Goal: Task Accomplishment & Management: Complete application form

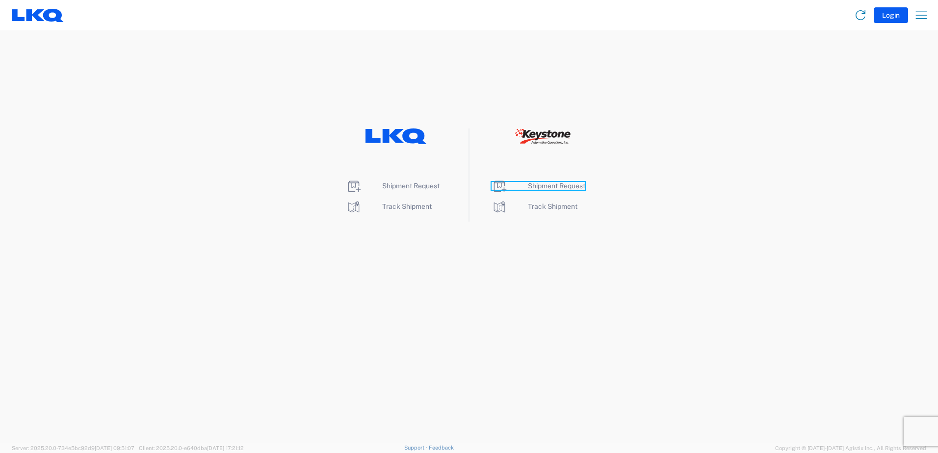
click at [539, 183] on span "Shipment Request" at bounding box center [556, 186] width 57 height 8
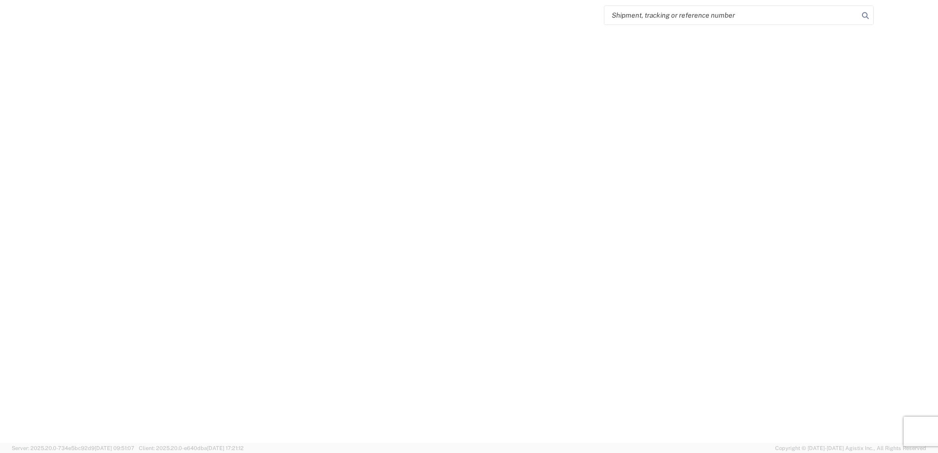
select select "FULL"
select select "LBS"
select select "IN"
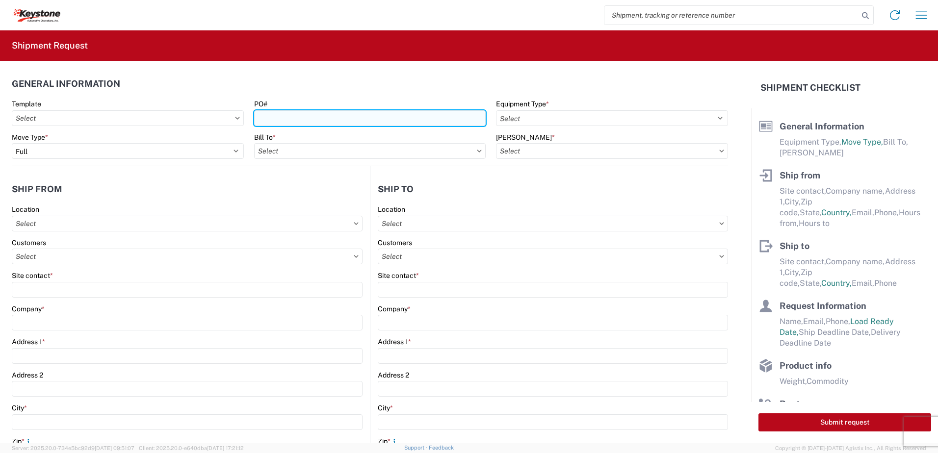
click at [279, 120] on input "PO#" at bounding box center [370, 118] width 232 height 16
type input "[GEOGRAPHIC_DATA] [DATE]"
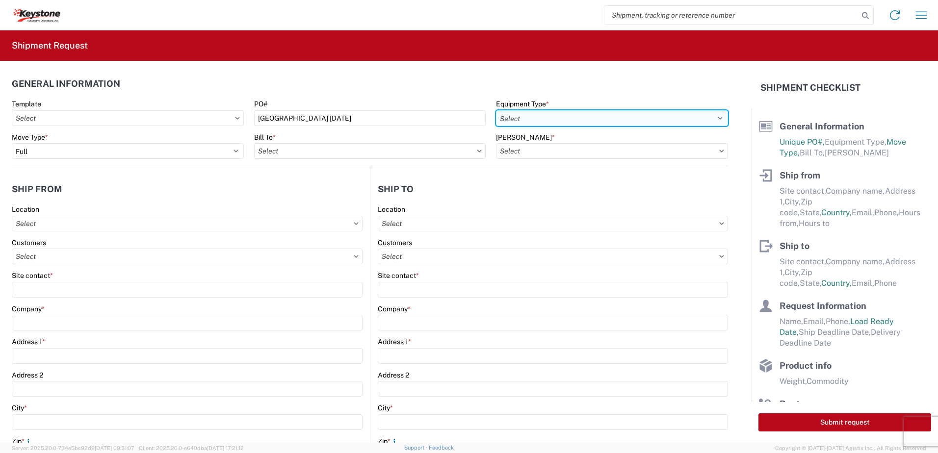
drag, startPoint x: 527, startPoint y: 110, endPoint x: 531, endPoint y: 116, distance: 6.8
click at [527, 110] on select "Select 53’ Dry Van Flatbed Dropdeck (van) Lowboy (flatbed) Rail" at bounding box center [612, 118] width 232 height 16
select select "STDV"
click at [496, 110] on select "Select 53’ Dry Van Flatbed Dropdeck (van) Lowboy (flatbed) Rail" at bounding box center [612, 118] width 232 height 16
click at [366, 150] on input "text" at bounding box center [370, 151] width 232 height 16
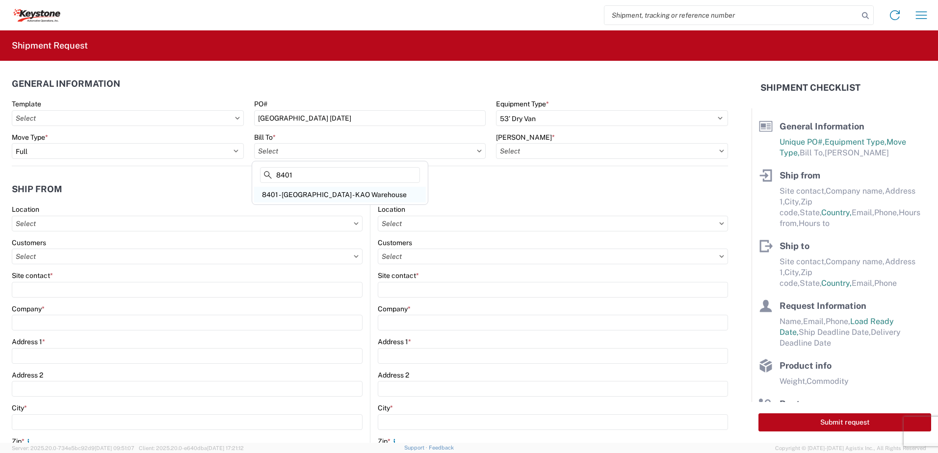
type input "8401"
click at [331, 196] on div "8401 - Exeter - KAO Warehouse" at bounding box center [340, 195] width 172 height 16
type input "8401 - Exeter - KAO Warehouse"
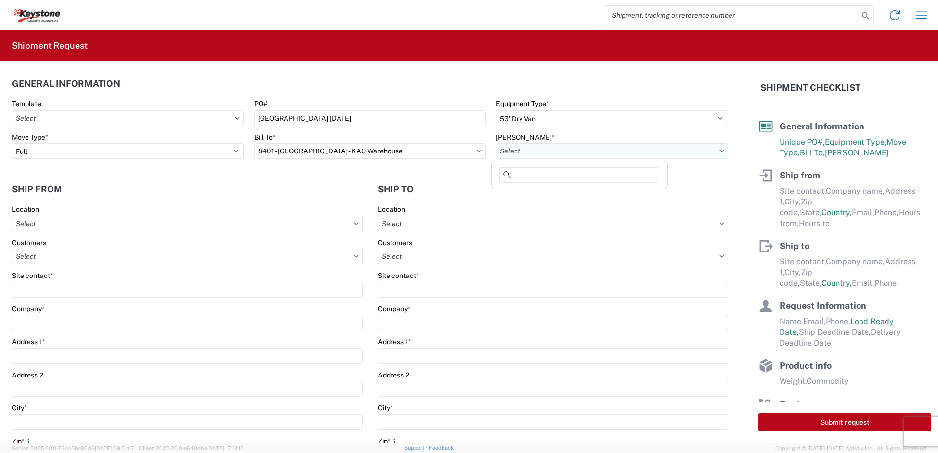
click at [513, 153] on input "text" at bounding box center [612, 151] width 232 height 16
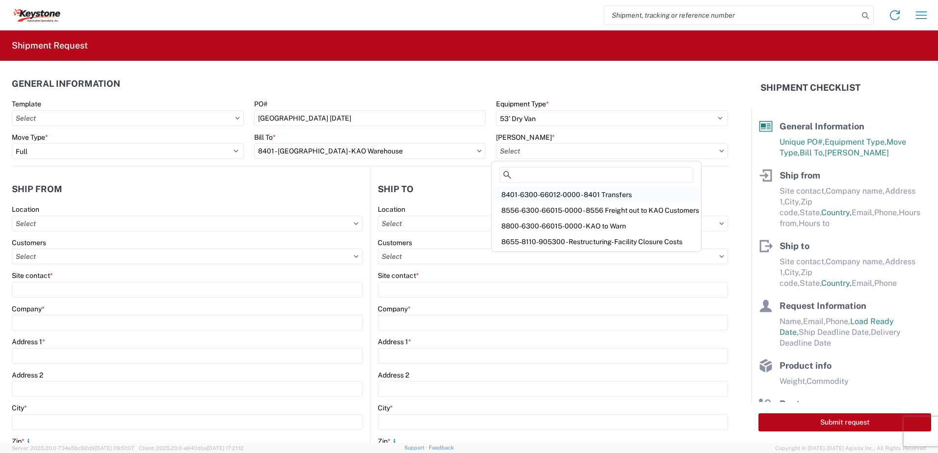
click at [586, 202] on div "8401-6300-66012-0000 - 8401 Transfers" at bounding box center [597, 195] width 206 height 16
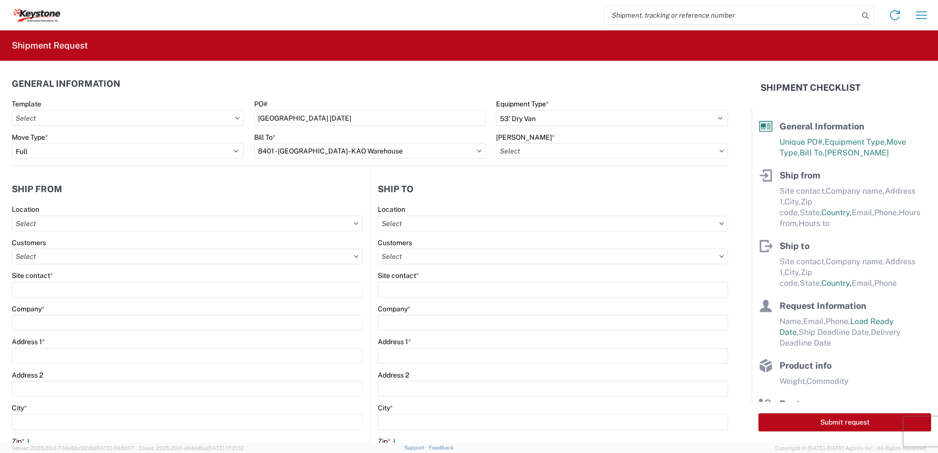
type input "8401-6300-66012-0000 - 8401 Transfers, 8401-6300-66012-0000 - 8401 Transfers"
click at [40, 232] on agx-form-control-wrapper-v2 "Location" at bounding box center [187, 221] width 351 height 33
click at [44, 226] on input "text" at bounding box center [187, 224] width 351 height 16
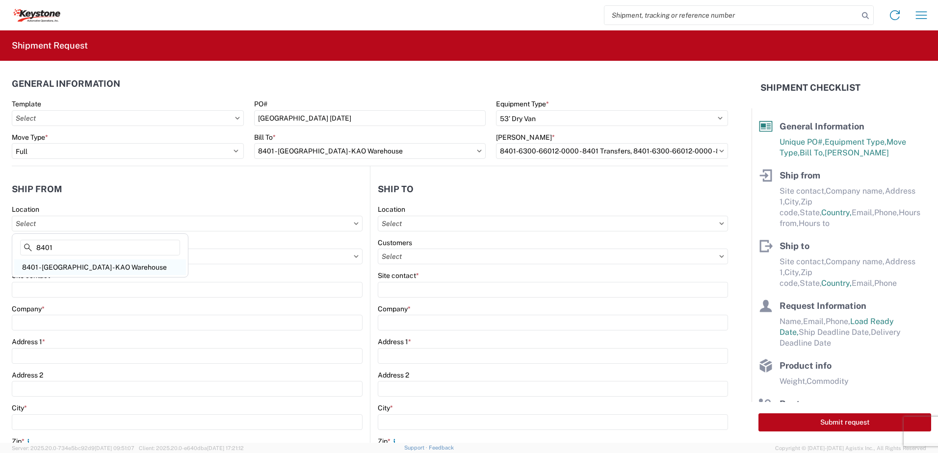
type input "8401"
click at [56, 262] on div "8401 - Exeter - KAO Warehouse" at bounding box center [100, 268] width 172 height 16
type input "8401 - Exeter - KAO Warehouse"
type input "KAO"
type input "68 Slocum Ave"
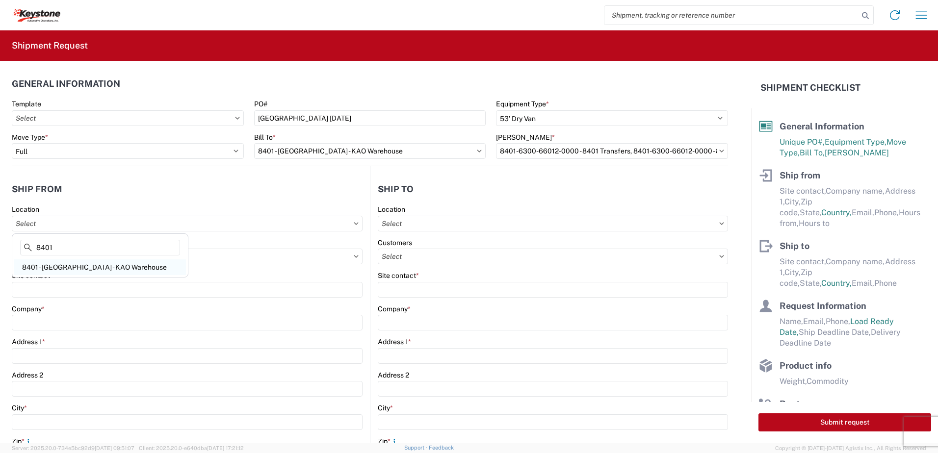
type input "Exeter"
type input "18643"
select select "PA"
select select "US"
type input "07:00"
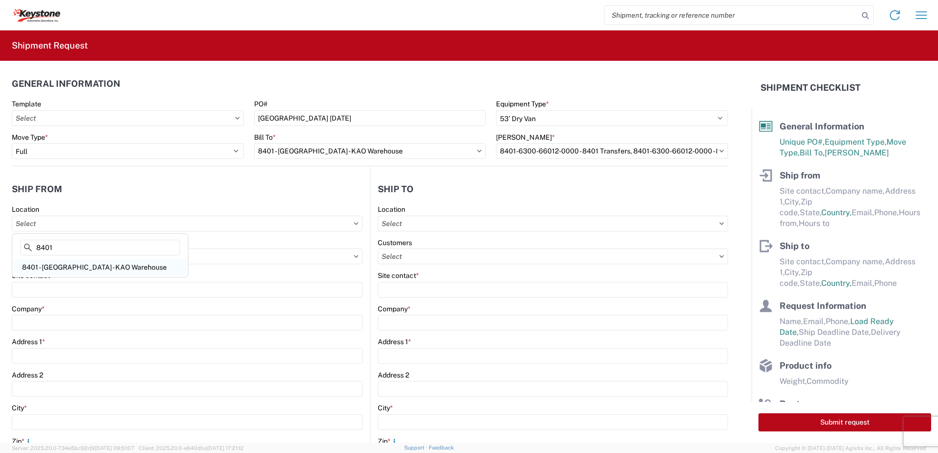
type input "17:00"
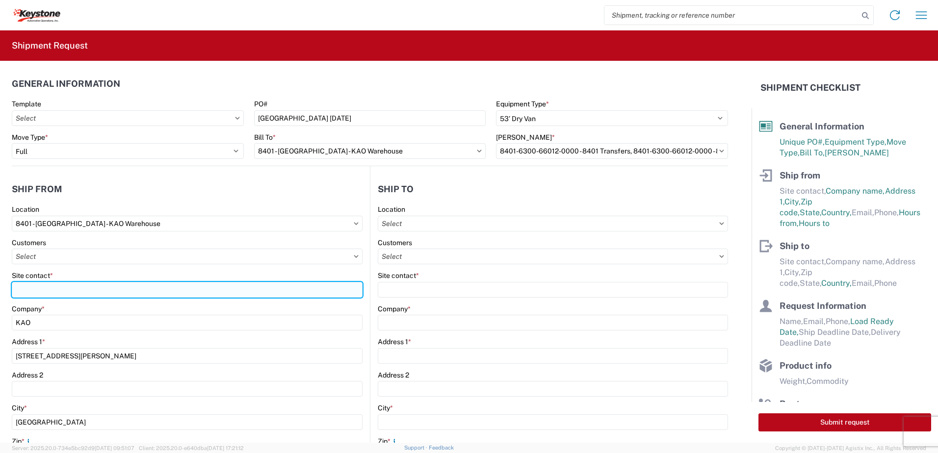
click at [47, 293] on input "Site contact *" at bounding box center [187, 290] width 351 height 16
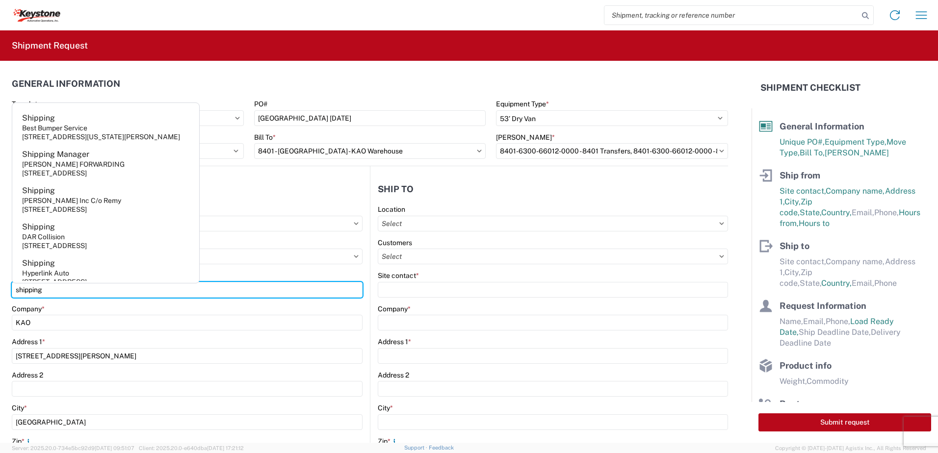
type input "shipping"
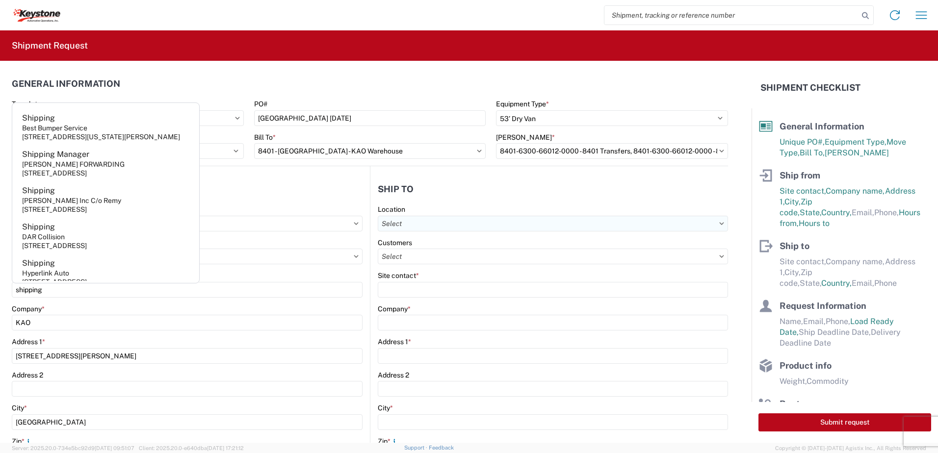
drag, startPoint x: 371, startPoint y: 232, endPoint x: 406, endPoint y: 228, distance: 34.6
click at [379, 231] on main "Location Customers Site contact * Company * Address 1 * Address 2 City * Zip * …" at bounding box center [549, 420] width 358 height 431
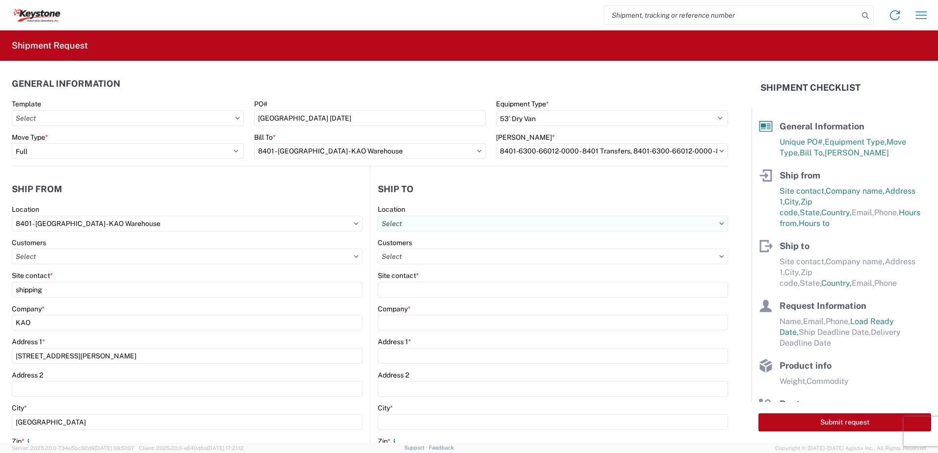
click at [409, 227] on input "text" at bounding box center [553, 224] width 350 height 16
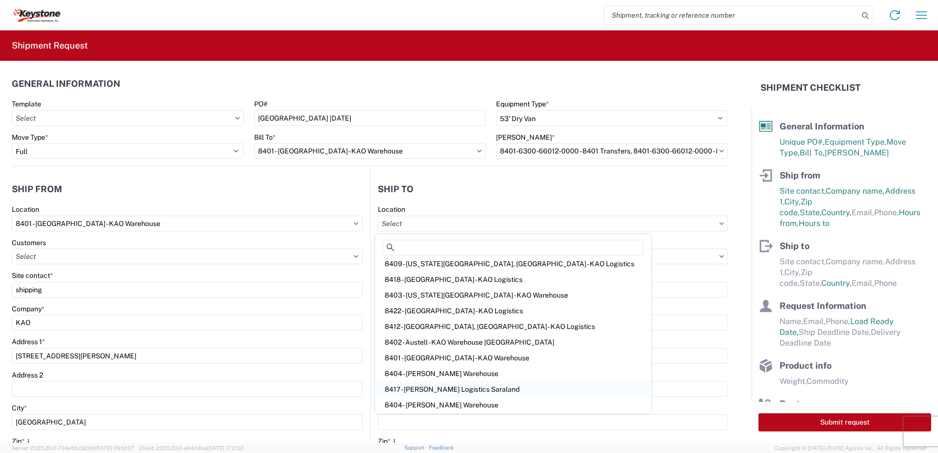
scroll to position [161, 0]
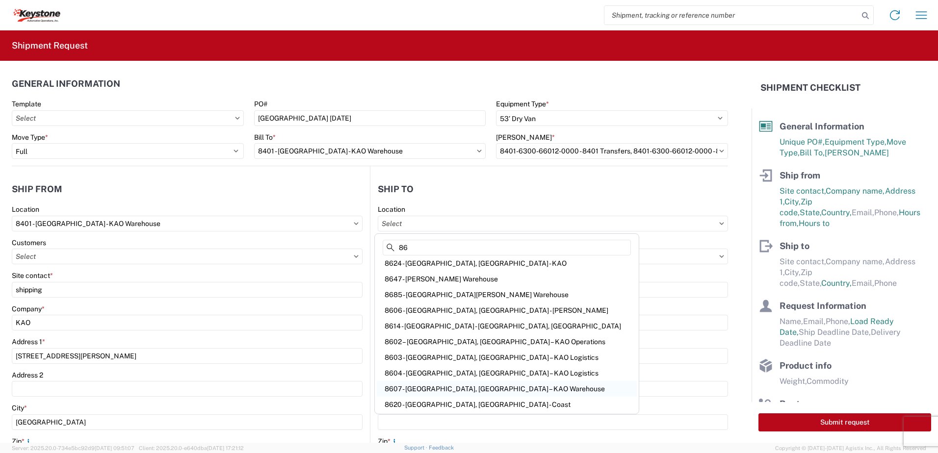
type input "86"
click at [470, 387] on div "8607 - Brownstown, MI – KAO Warehouse" at bounding box center [507, 389] width 260 height 16
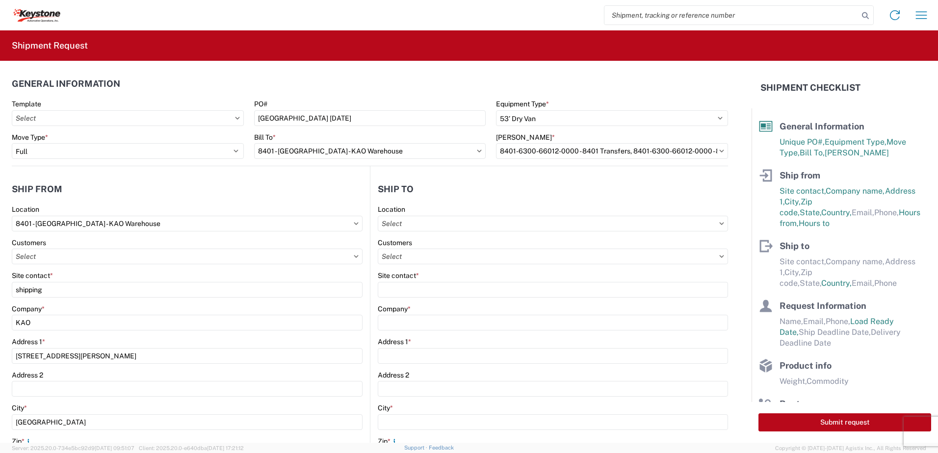
type input "8607 - Brownstown, MI – KAO Warehouse"
type input "KAO"
type input "17950 Dix Toledo Highway"
type input "Brownstown"
type input "48193"
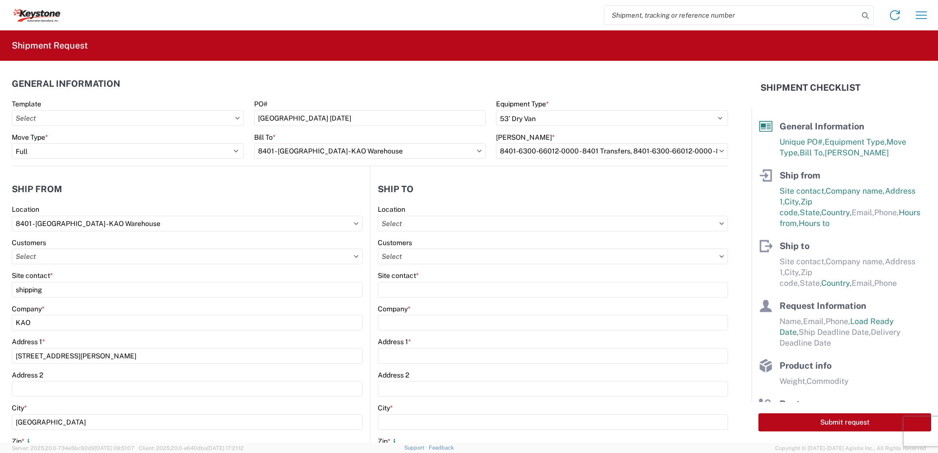
select select "US"
type input "07:00"
type input "17:00"
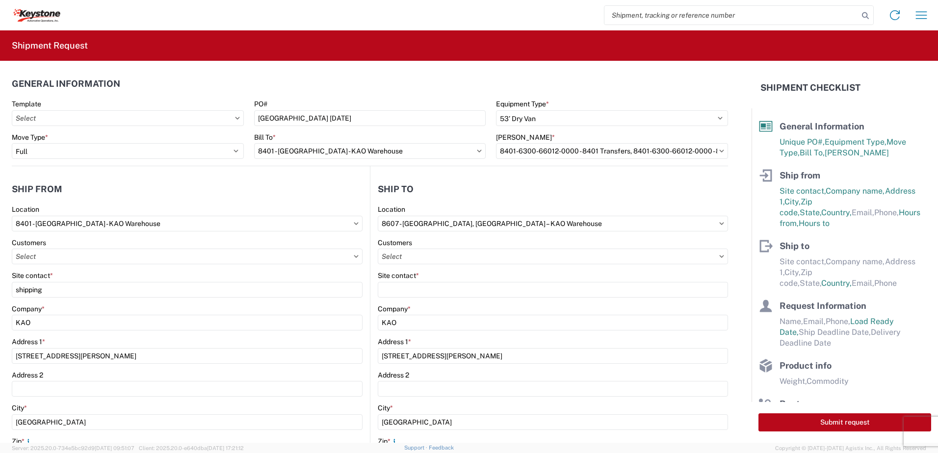
select select
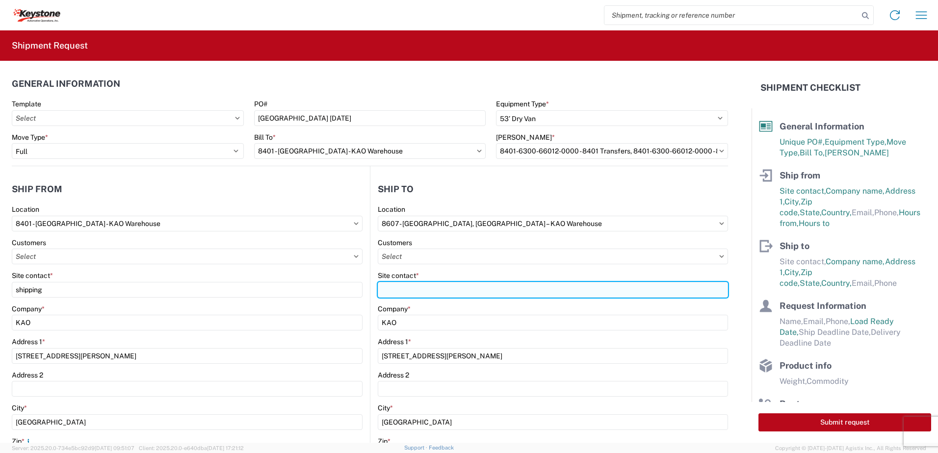
click at [411, 293] on input "Site contact *" at bounding box center [553, 290] width 350 height 16
type input "receiving"
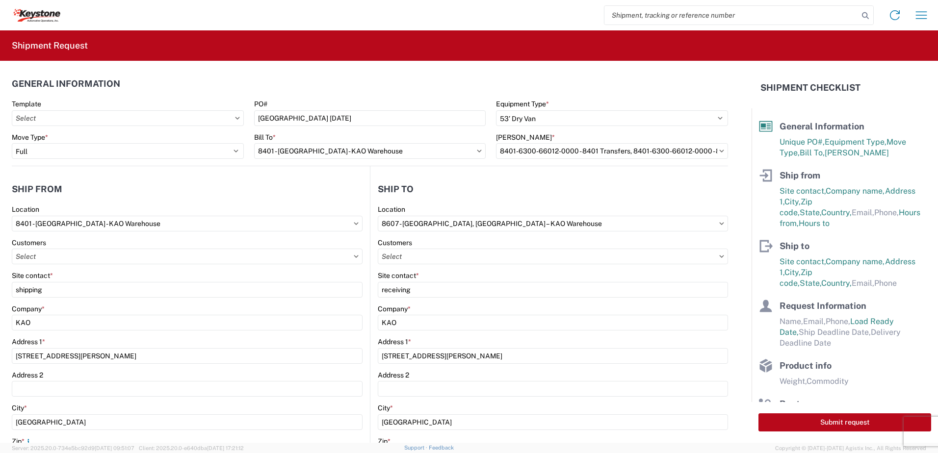
click at [446, 186] on header "Ship to" at bounding box center [549, 189] width 358 height 22
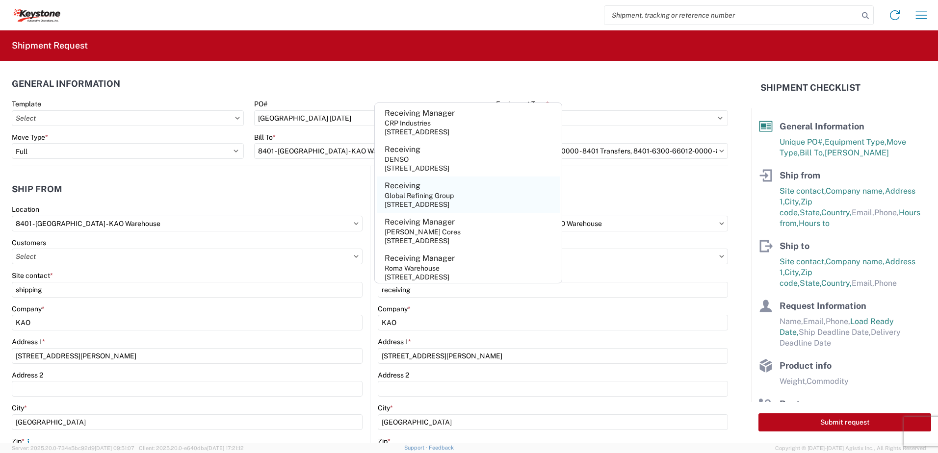
scroll to position [45, 0]
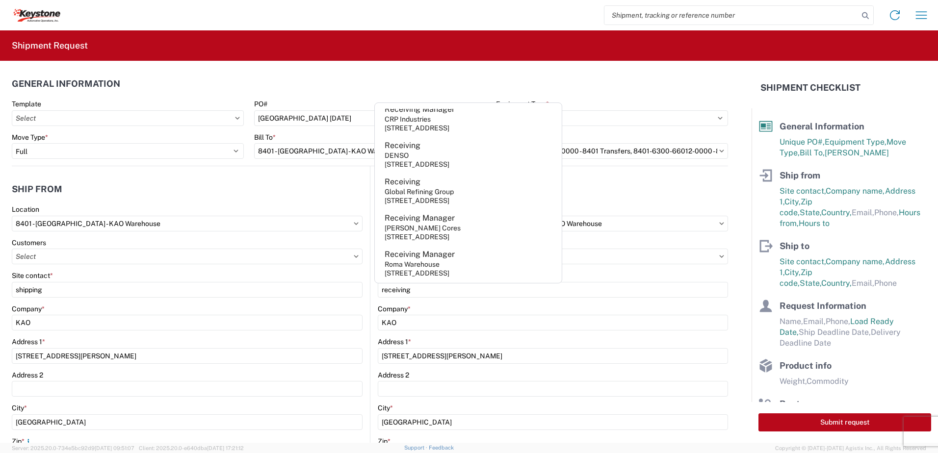
click at [604, 174] on agx-shipment-stop-widget-v2 "Ship to 8607 Location 8607 - Brownstown, MI – KAO Warehouse Customers Site cont…" at bounding box center [549, 401] width 358 height 470
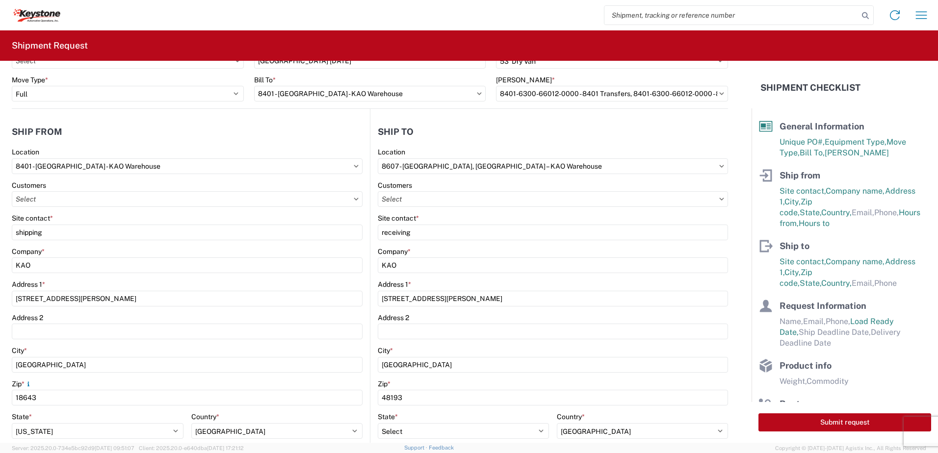
scroll to position [294, 0]
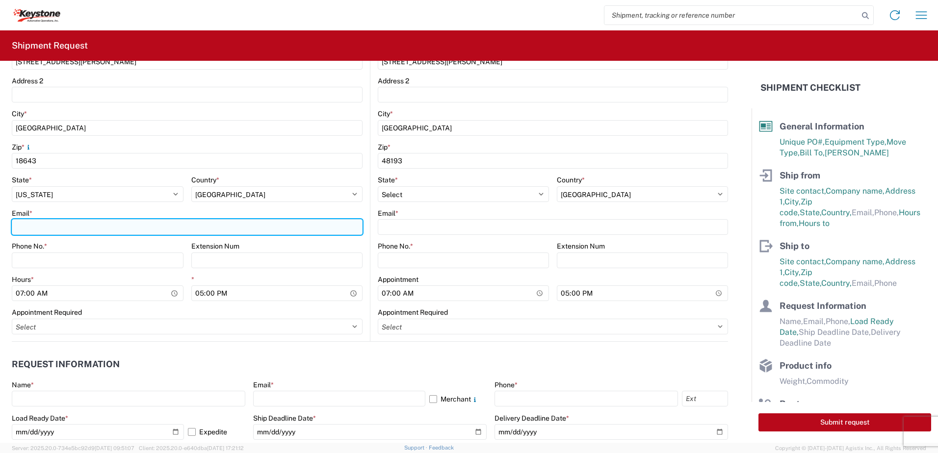
click at [46, 230] on input "Email *" at bounding box center [187, 227] width 351 height 16
type input "ptsweder@lkqcorp.com"
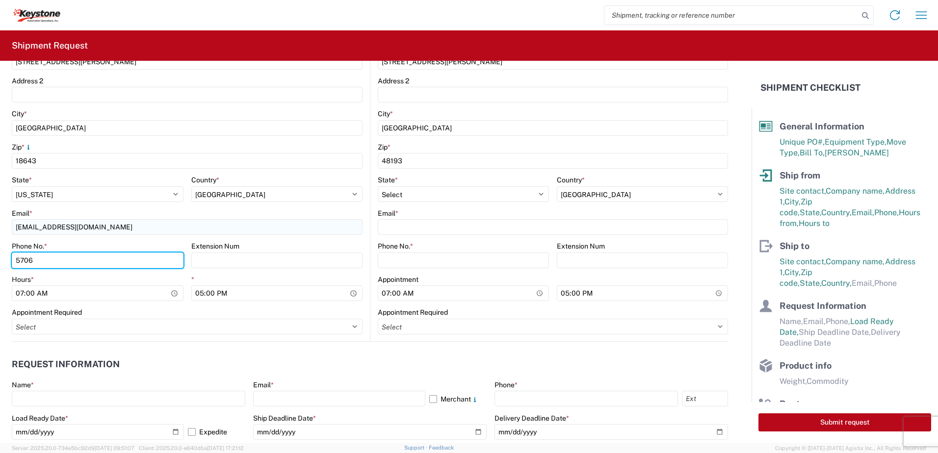
type input "5706554514"
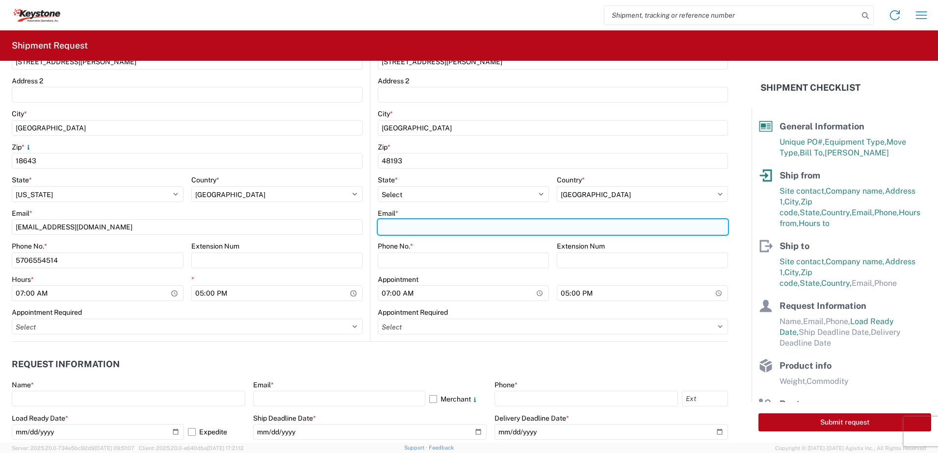
click at [431, 229] on input "Email *" at bounding box center [553, 227] width 350 height 16
type input "ptsweder@lkqcorp.com"
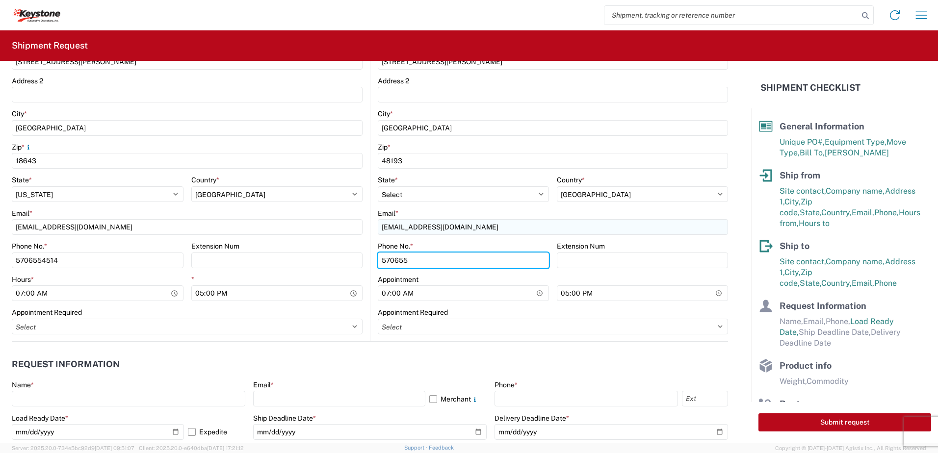
type input "5706554514"
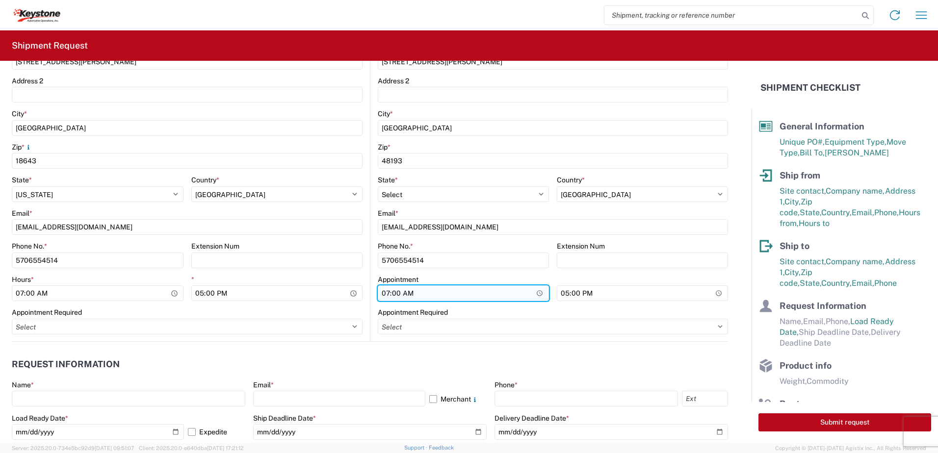
click at [534, 292] on input "07:00" at bounding box center [463, 294] width 171 height 16
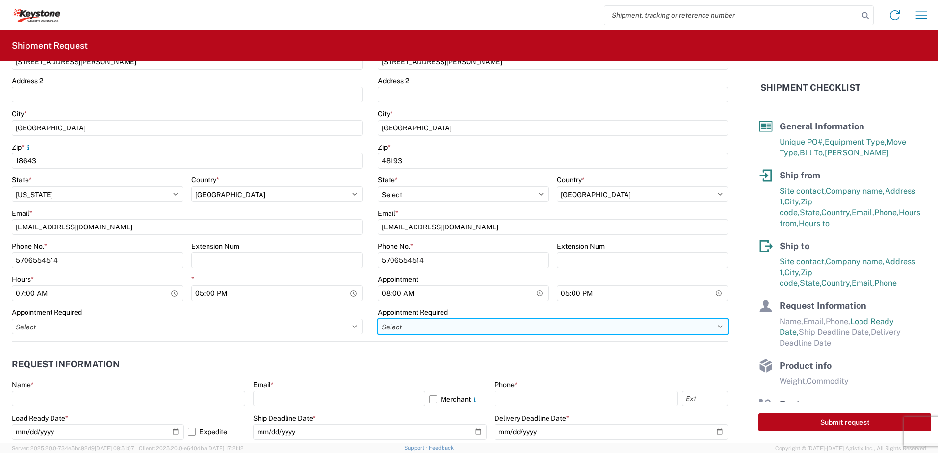
type input "08:00"
click at [717, 329] on select "Select Appt Required Appt Not Required Appt - First available" at bounding box center [553, 327] width 350 height 16
select select "apptRequired"
click at [378, 319] on select "Select Appt Required Appt Not Required Appt - First available" at bounding box center [553, 327] width 350 height 16
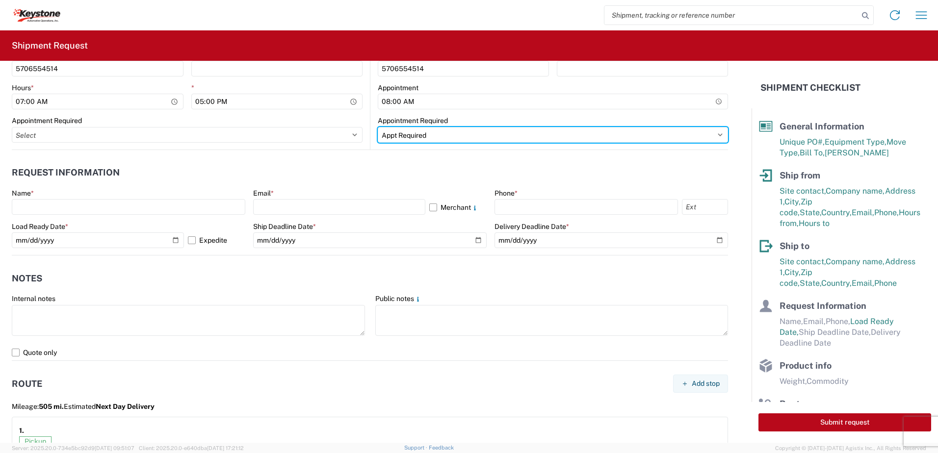
scroll to position [491, 0]
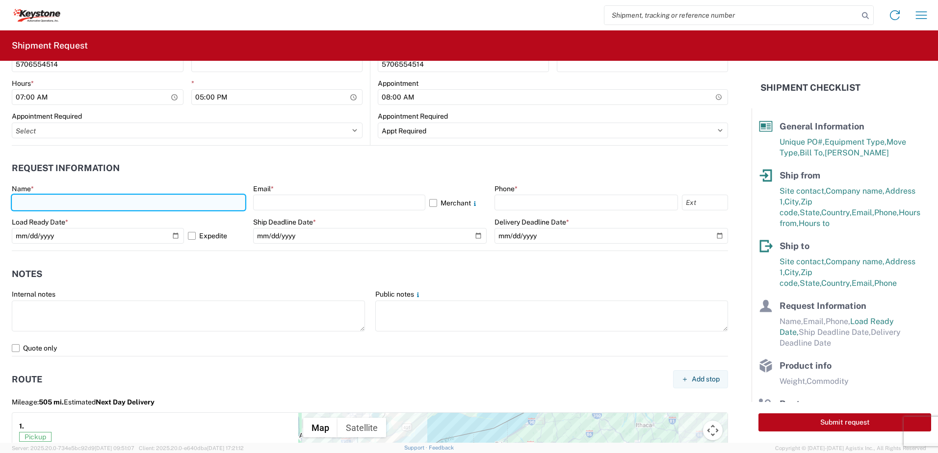
click at [155, 203] on input "text" at bounding box center [129, 203] width 234 height 16
type input "Paul Sweder"
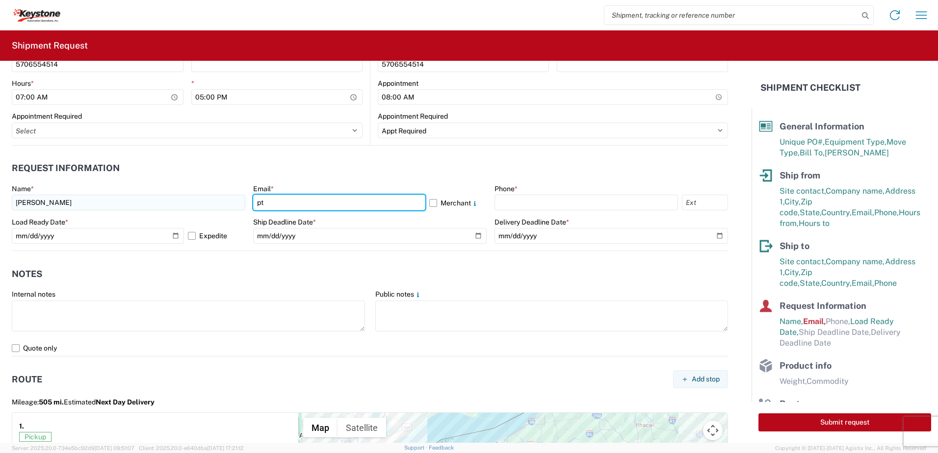
type input "ptsweder@lkqcorp.com"
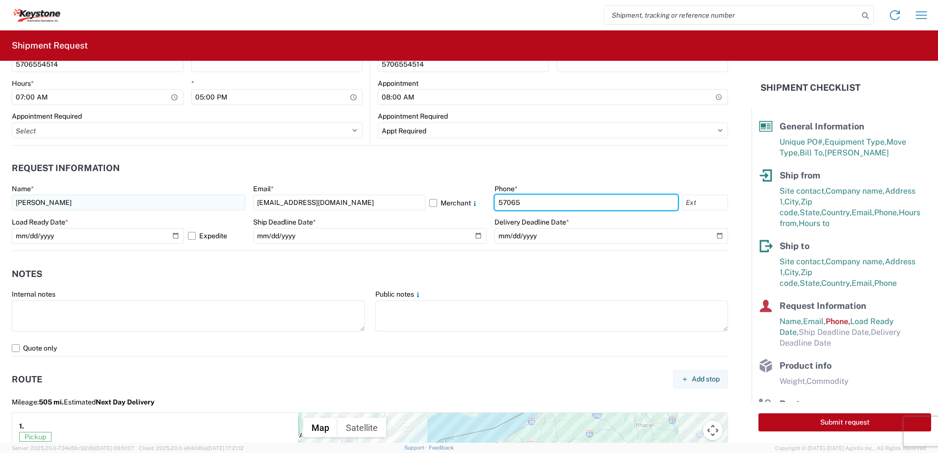
type input "5706554514"
click at [191, 239] on label "Expedite" at bounding box center [216, 236] width 57 height 16
click at [0, 0] on input "Expedite" at bounding box center [0, 0] width 0 height 0
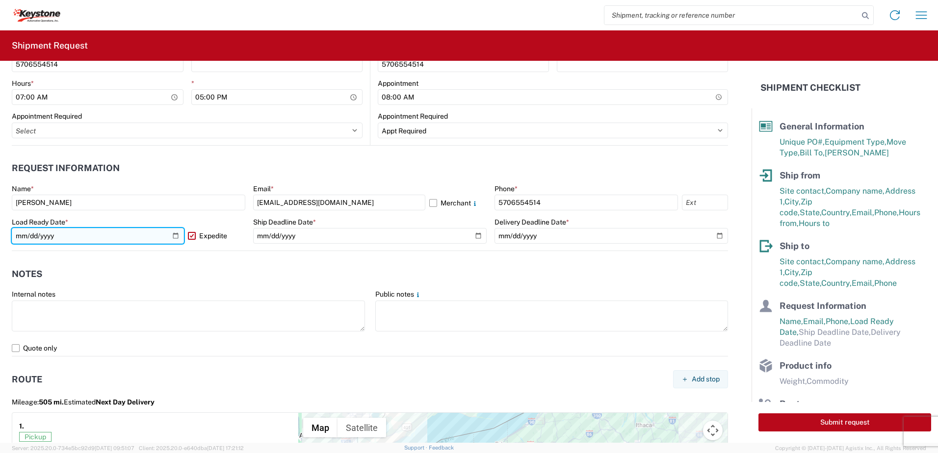
click at [175, 238] on input "2025-10-13" at bounding box center [98, 236] width 172 height 16
type input "2025-10-10"
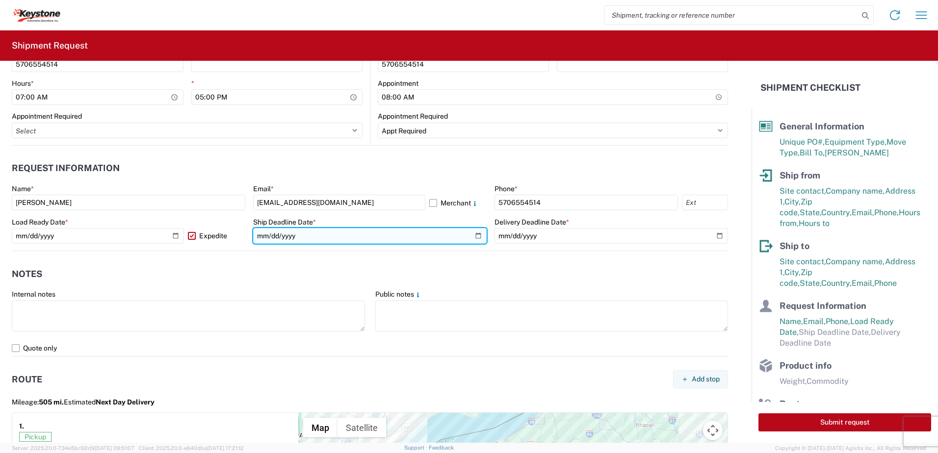
click at [464, 234] on input "date" at bounding box center [370, 236] width 234 height 16
click at [472, 236] on input "date" at bounding box center [370, 236] width 234 height 16
type input "2025-10-10"
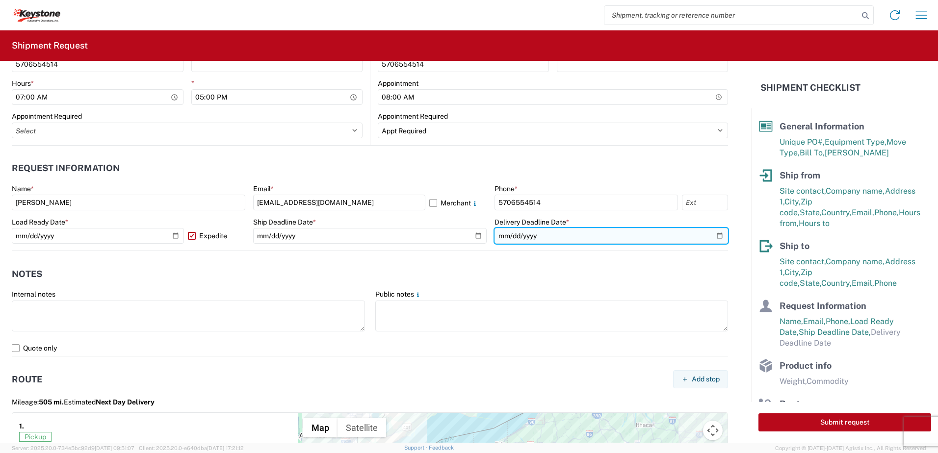
click at [713, 238] on input "date" at bounding box center [612, 236] width 234 height 16
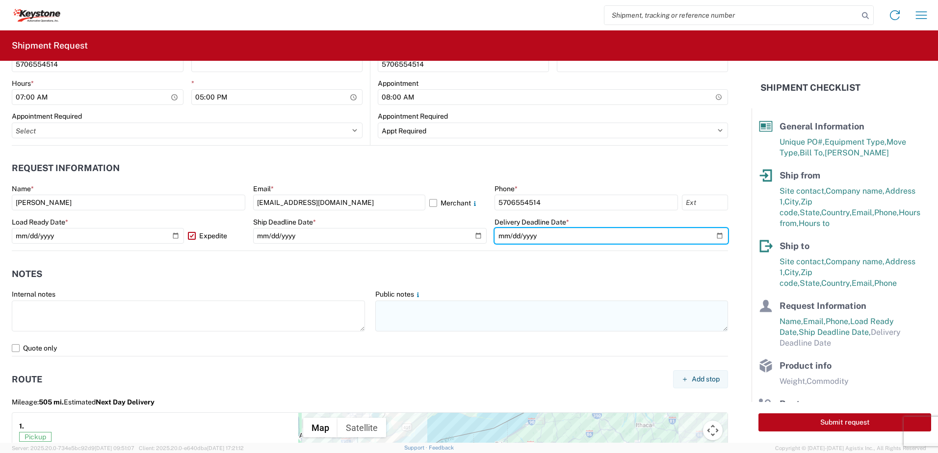
type input "2025-10-10"
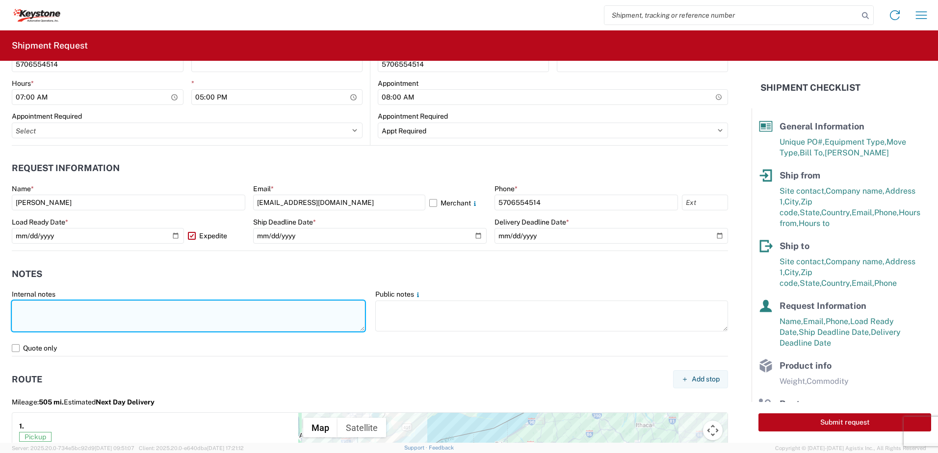
click at [235, 312] on textarea at bounding box center [188, 316] width 353 height 31
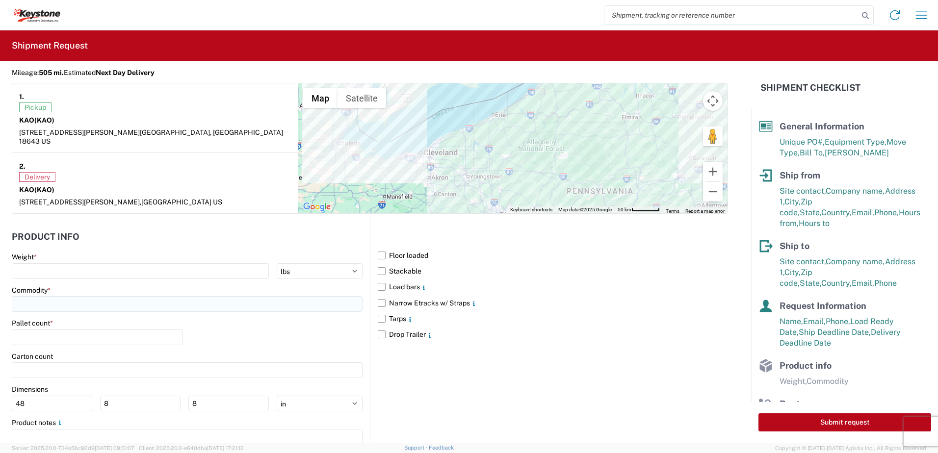
scroll to position [834, 0]
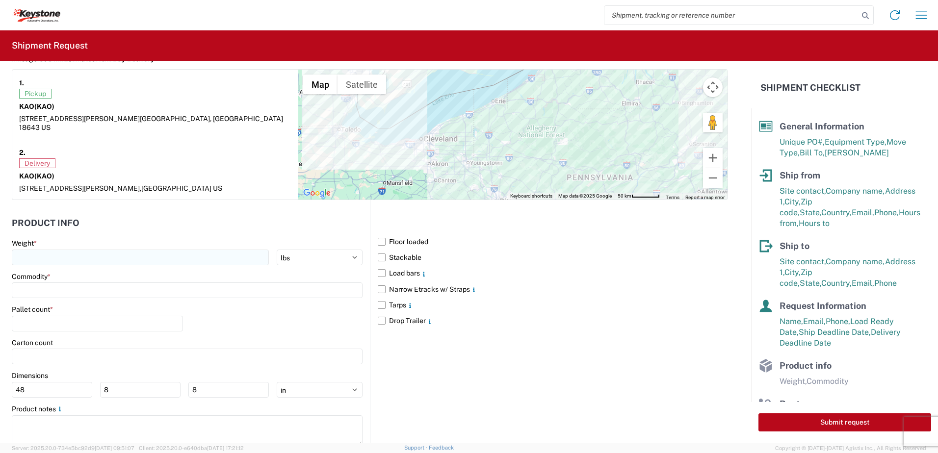
type textarea "Already Booked with R & L Load shipped night of 10-9-25"
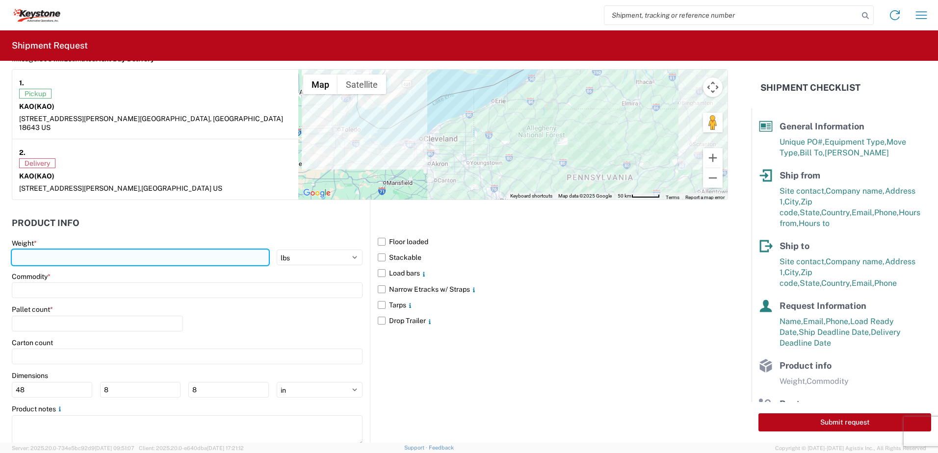
click at [43, 253] on input "number" at bounding box center [140, 258] width 257 height 16
type input "28000"
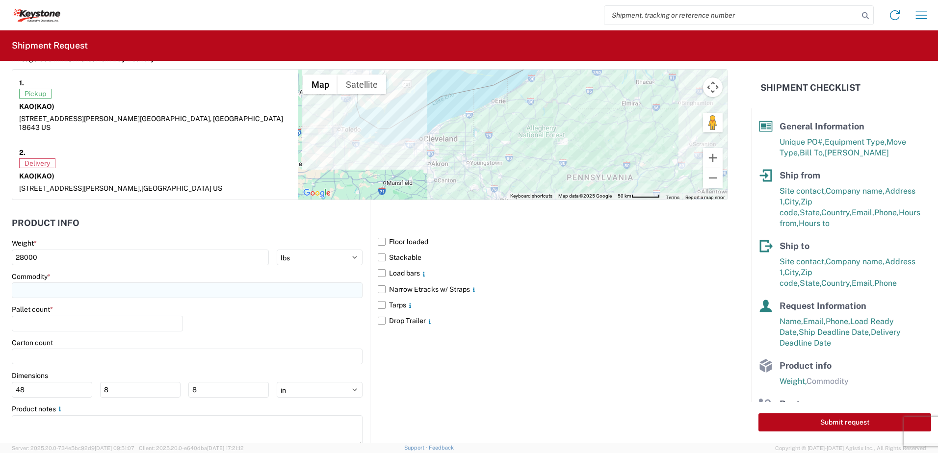
click at [43, 287] on input at bounding box center [187, 291] width 351 height 16
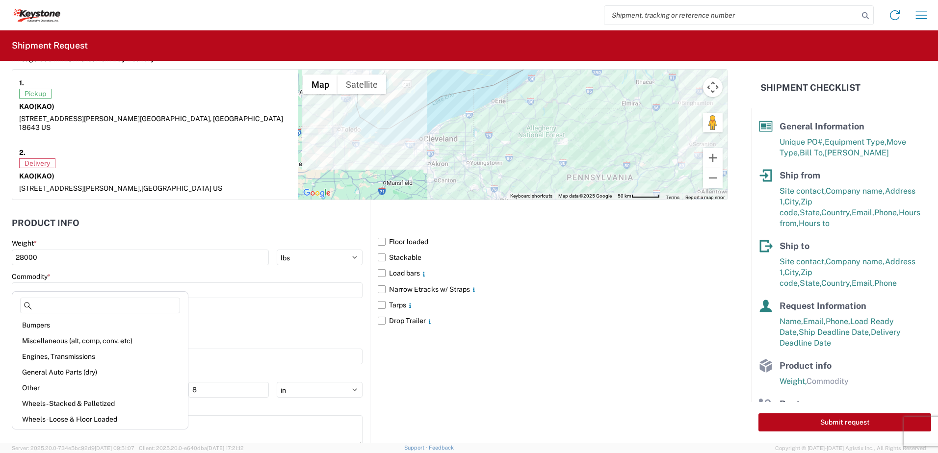
drag, startPoint x: 64, startPoint y: 367, endPoint x: 61, endPoint y: 356, distance: 11.5
click at [63, 367] on div "General Auto Parts (dry)" at bounding box center [100, 373] width 172 height 16
type input "General Auto Parts (dry)"
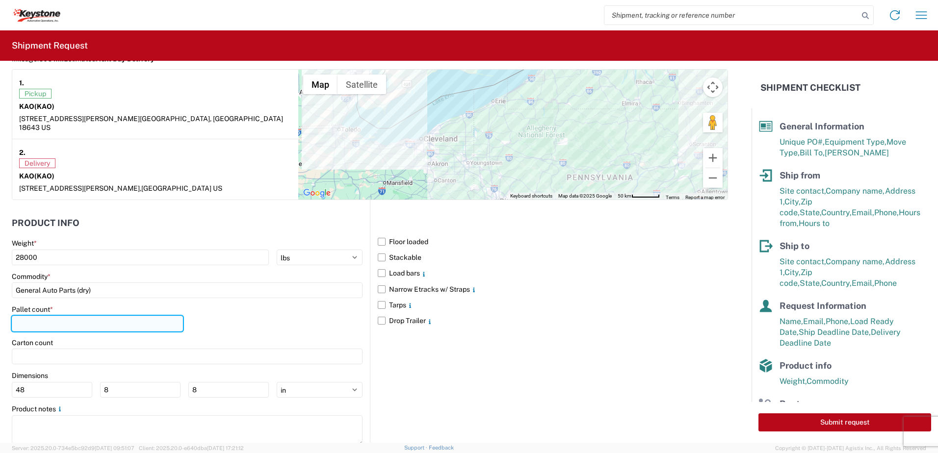
click at [53, 317] on input "number" at bounding box center [97, 324] width 171 height 16
type input "22"
drag, startPoint x: 224, startPoint y: 306, endPoint x: 220, endPoint y: 311, distance: 5.9
click at [224, 307] on div "Pallet count * 22" at bounding box center [187, 321] width 351 height 33
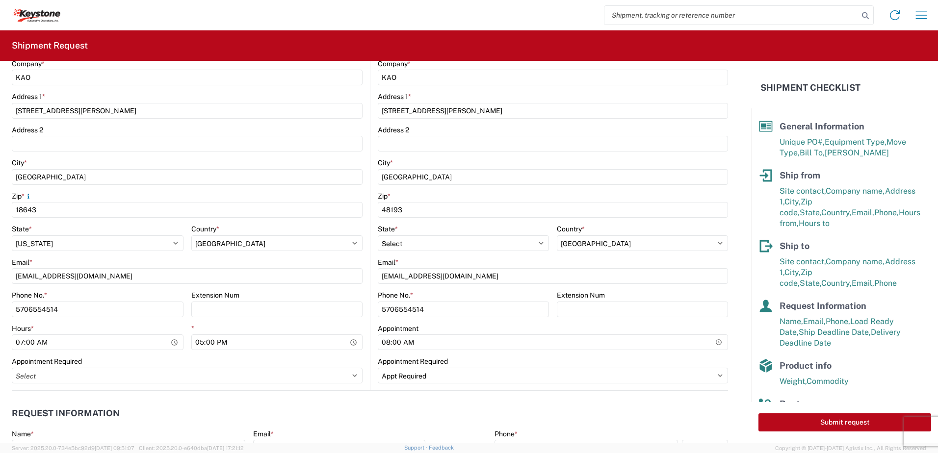
scroll to position [0, 0]
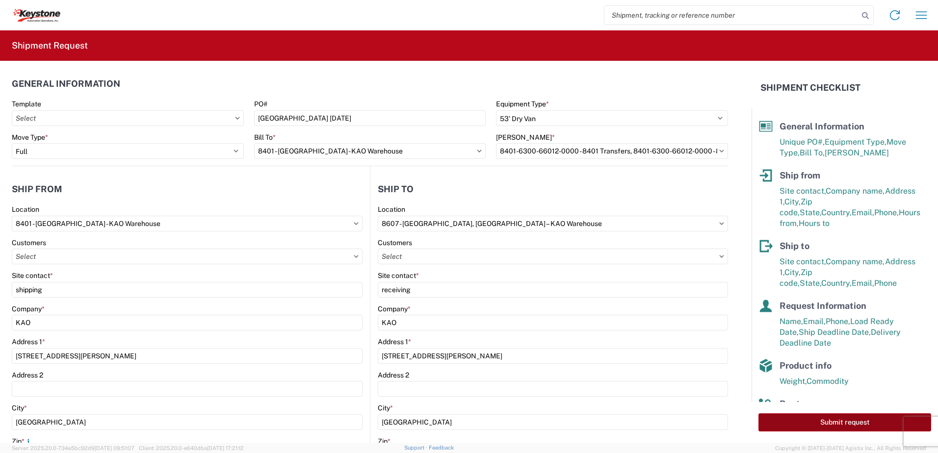
click at [864, 425] on button "Submit request" at bounding box center [845, 423] width 173 height 18
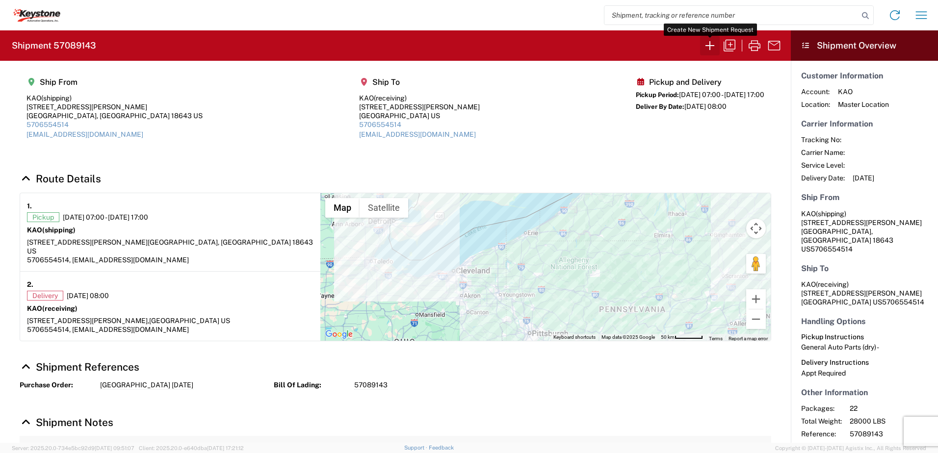
click at [708, 46] on icon "button" at bounding box center [710, 45] width 9 height 9
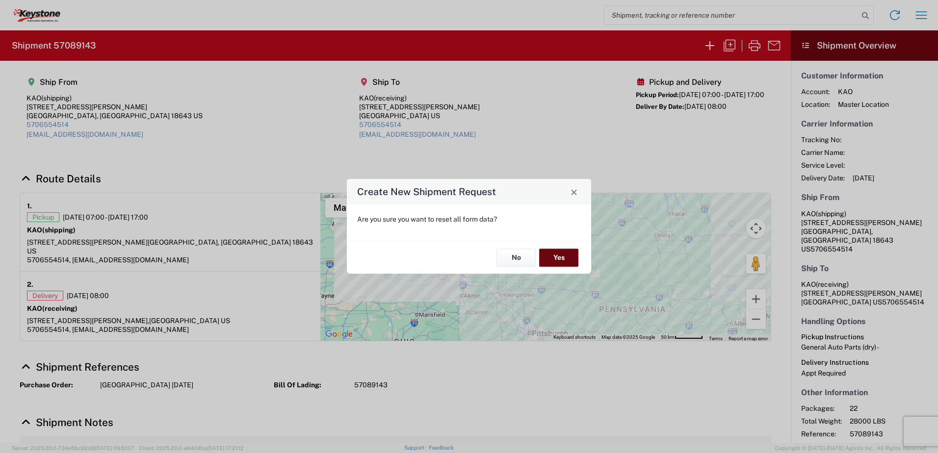
click at [565, 261] on button "Yes" at bounding box center [558, 258] width 39 height 18
select select "FULL"
select select "US"
select select "LBS"
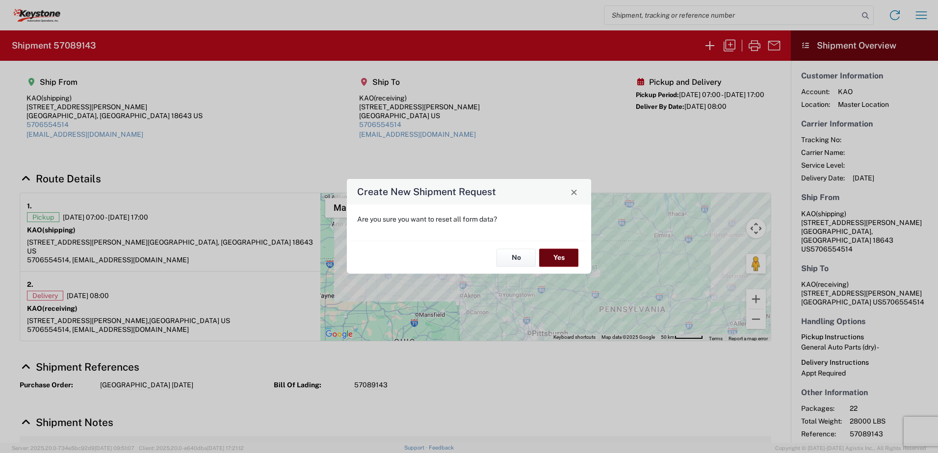
select select "IN"
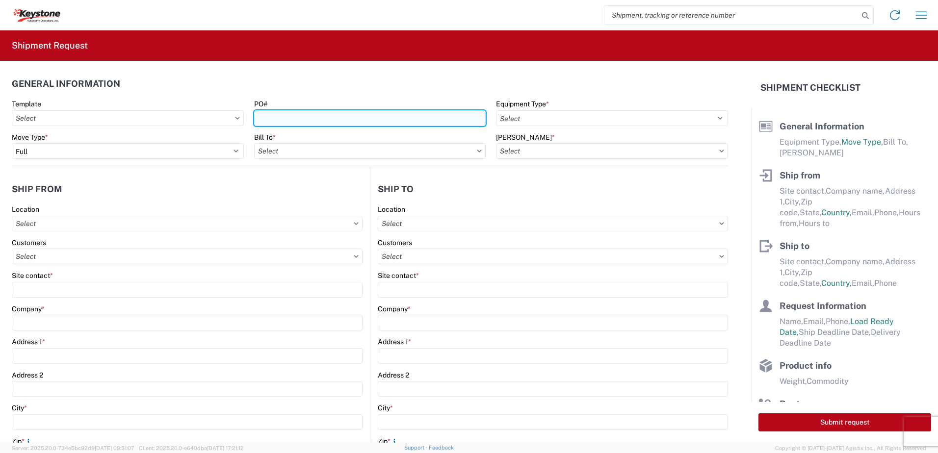
click at [281, 121] on input "PO#" at bounding box center [370, 118] width 232 height 16
type input "Mass 10-9-25"
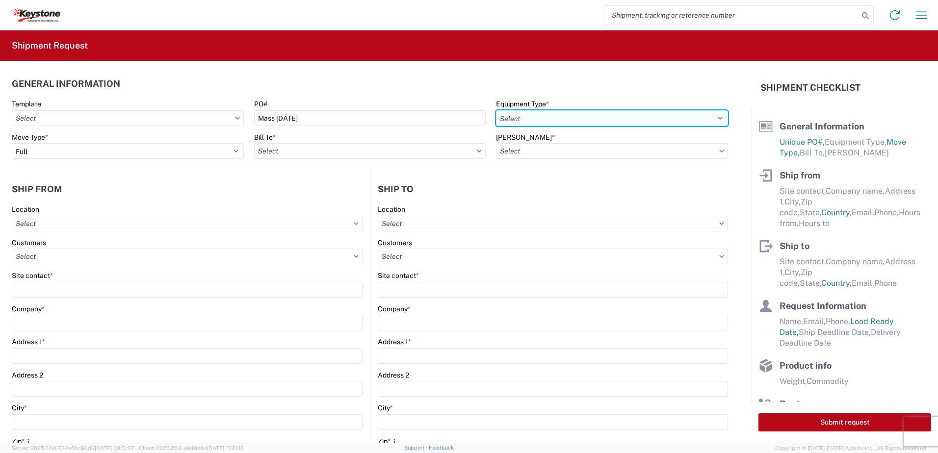
click at [526, 118] on select "Select 53’ Dry Van Flatbed Dropdeck (van) Lowboy (flatbed) Rail" at bounding box center [612, 118] width 232 height 16
select select "STDV"
click at [496, 110] on select "Select 53’ Dry Van Flatbed Dropdeck (van) Lowboy (flatbed) Rail" at bounding box center [612, 118] width 232 height 16
click at [423, 155] on input "text" at bounding box center [370, 151] width 232 height 16
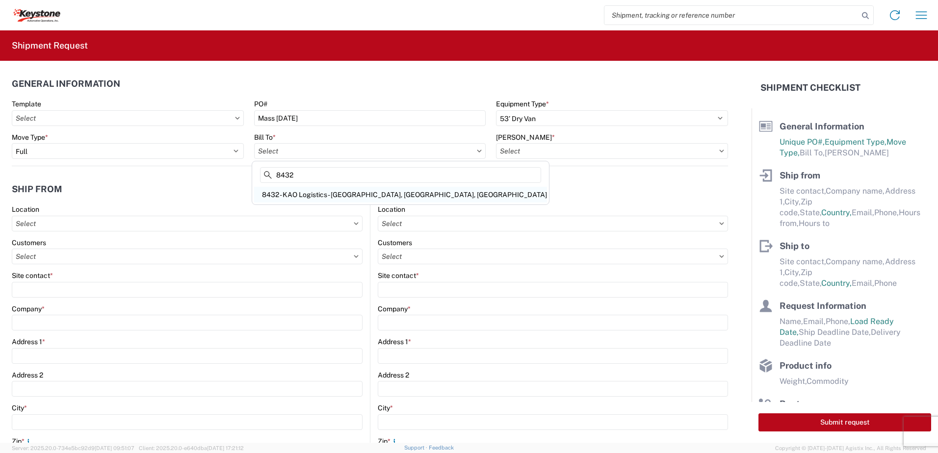
type input "8432"
click at [318, 192] on div "8432 - KAO Logistics - Fleet, Exeter, PA" at bounding box center [400, 195] width 293 height 16
type input "8432 - KAO Logistics - Fleet, Exeter, PA"
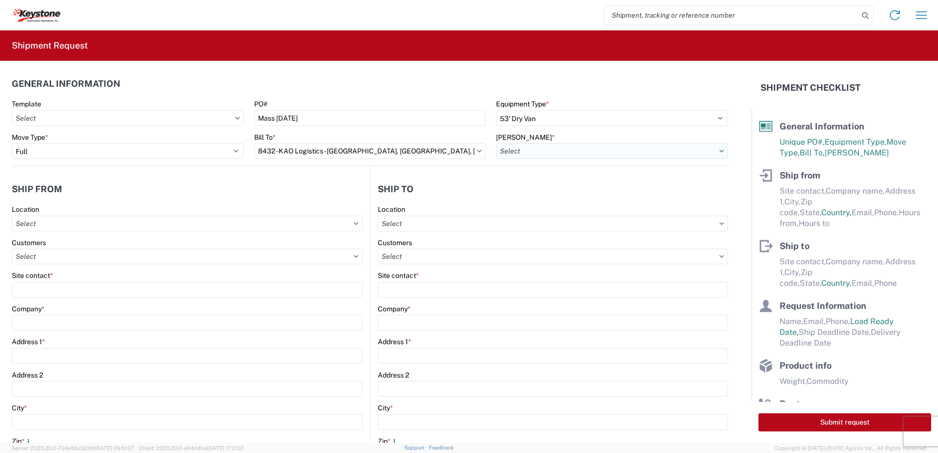
click at [538, 151] on input "text" at bounding box center [612, 151] width 232 height 16
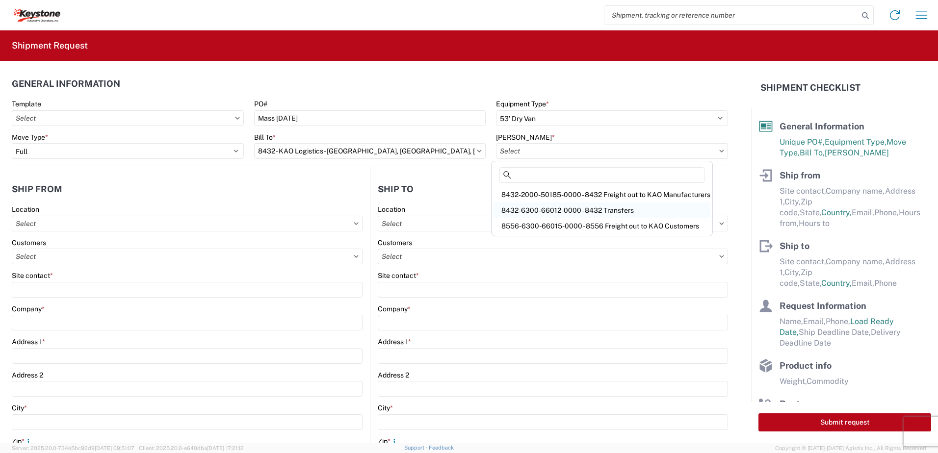
click at [565, 205] on div "8432-6300-66012-0000 - 8432 Transfers" at bounding box center [602, 211] width 217 height 16
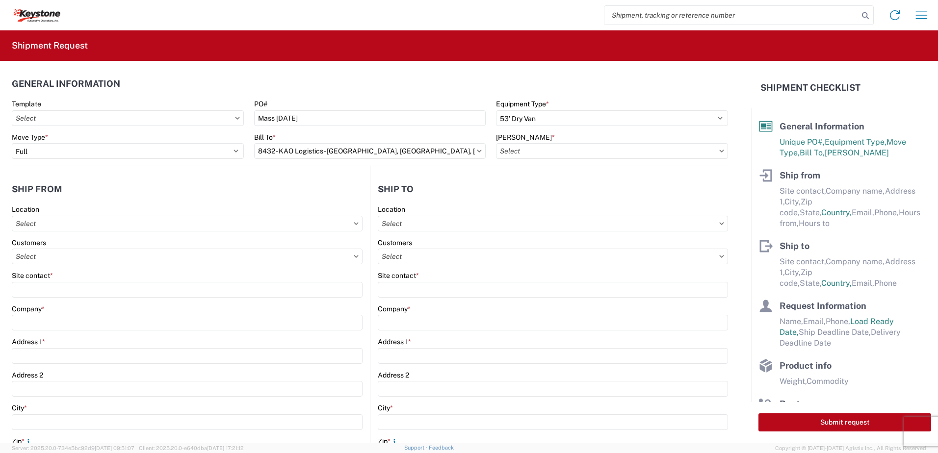
type input "8432-6300-66012-0000 - 8432 Transfers, 8432-6300-66012-0000 - 8432 Transfers"
click at [57, 232] on agx-form-control-wrapper-v2 "Location" at bounding box center [187, 221] width 351 height 33
click at [61, 223] on input "text" at bounding box center [187, 224] width 351 height 16
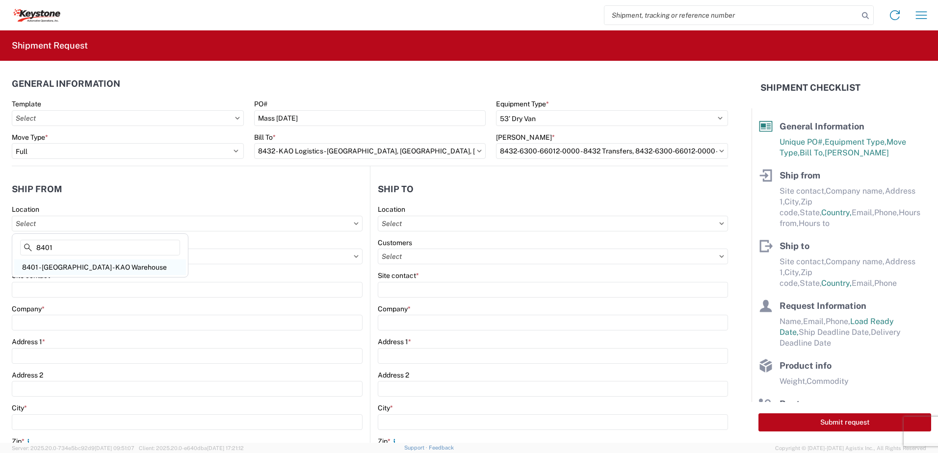
type input "8401"
click at [56, 268] on div "8401 - Exeter - KAO Warehouse" at bounding box center [100, 268] width 172 height 16
type input "8401 - Exeter - KAO Warehouse"
type input "KAO"
type input "68 Slocum Ave"
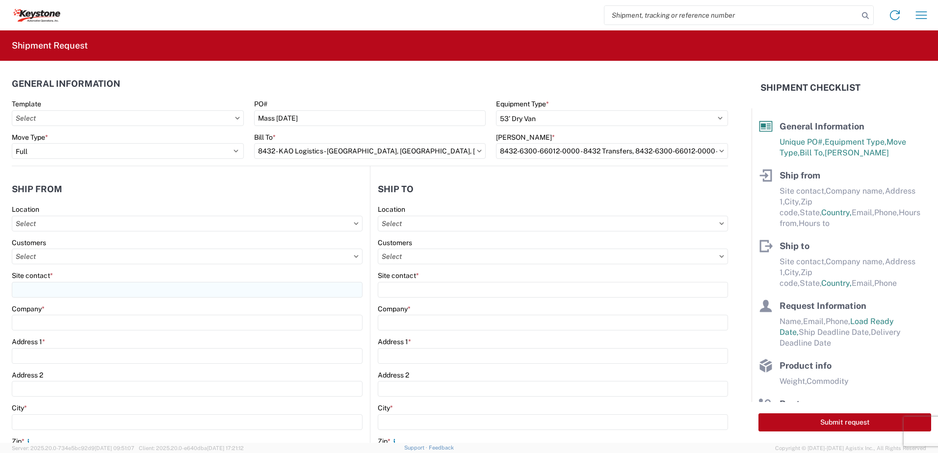
type input "Exeter"
type input "18643"
select select "PA"
type input "07:00"
type input "17:00"
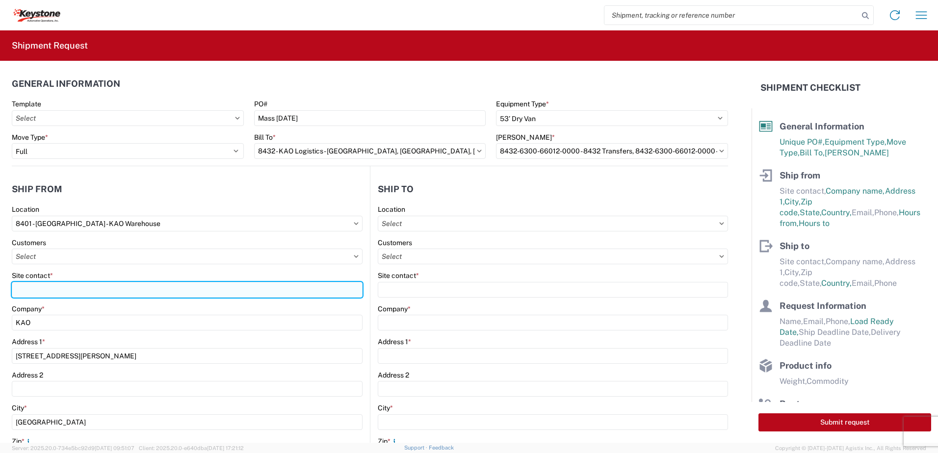
click at [44, 288] on input "Site contact *" at bounding box center [187, 290] width 351 height 16
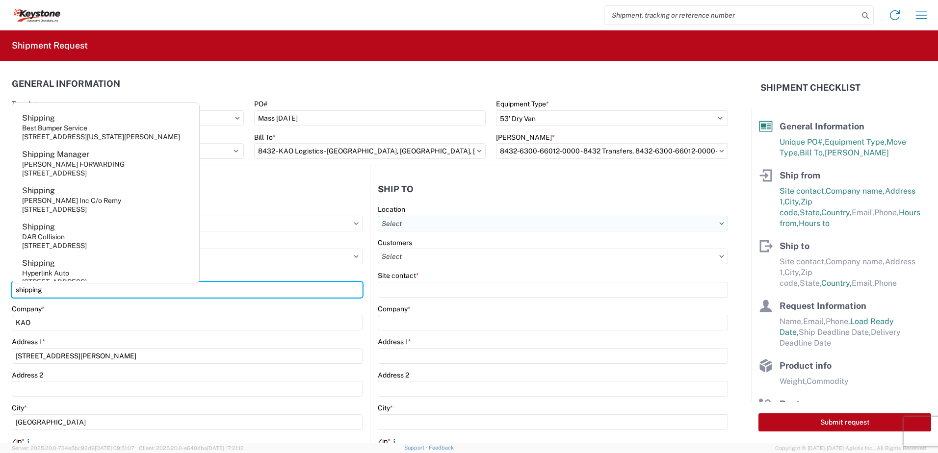
type input "shipping"
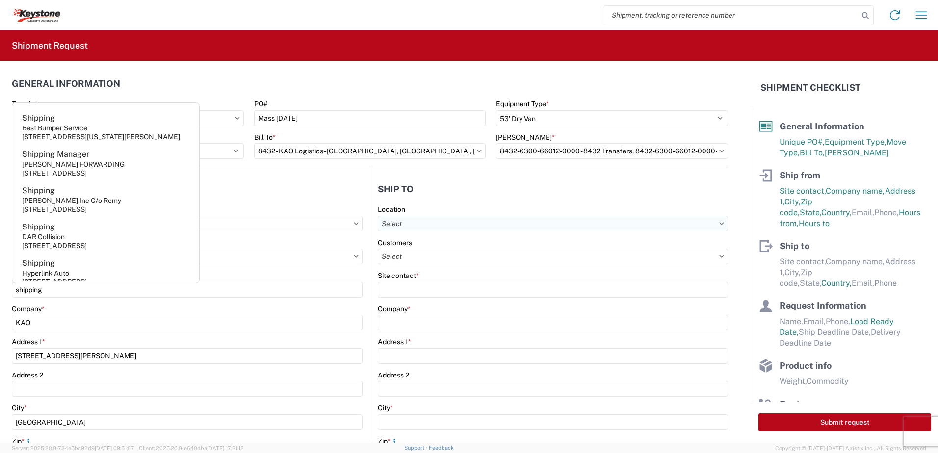
click at [461, 220] on input "text" at bounding box center [553, 224] width 350 height 16
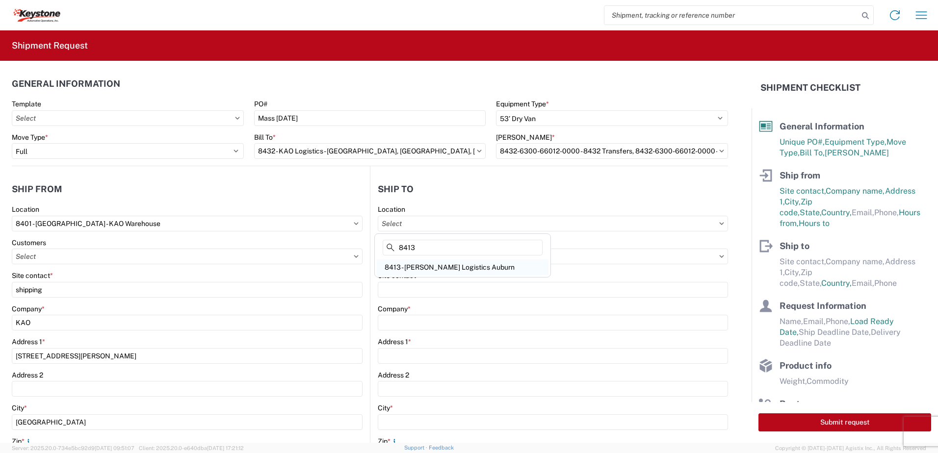
type input "8413"
click at [445, 268] on div "8413 - Webster - KAO Logistics Auburn" at bounding box center [463, 268] width 172 height 16
type input "8413 - Webster - KAO Logistics Auburn"
type input "KAO"
type input "21 Chocksett Rd"
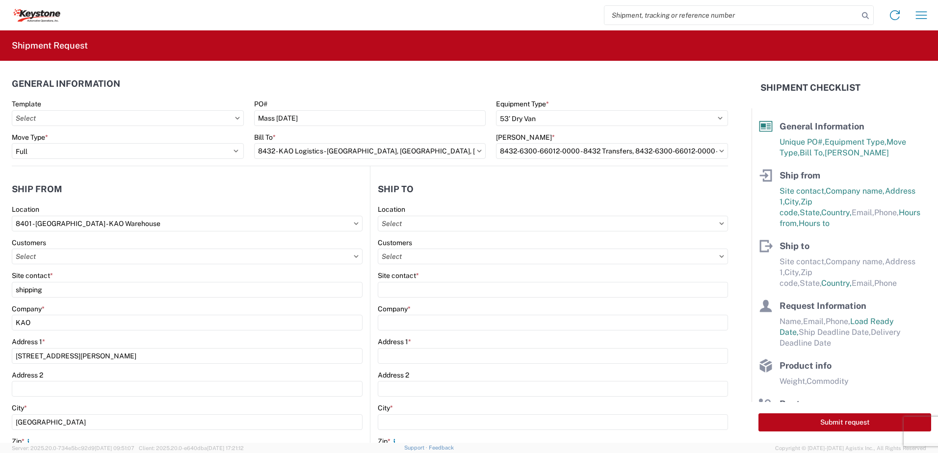
type input "Sterling"
type input "01564"
type input "07:00"
type input "17:00"
select select
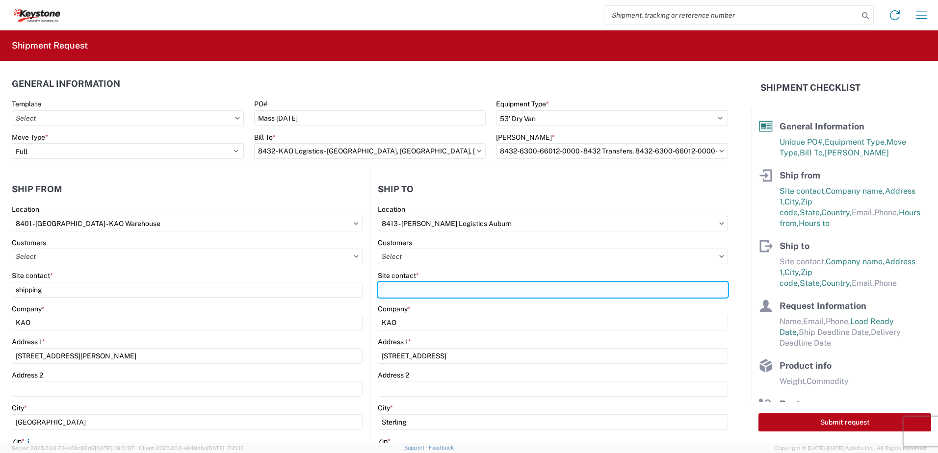
click at [408, 290] on input "Site contact *" at bounding box center [553, 290] width 350 height 16
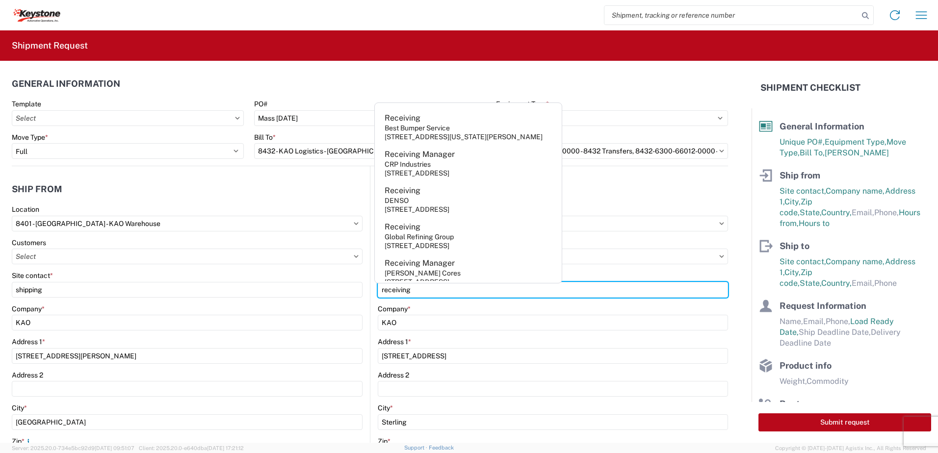
type input "receiving"
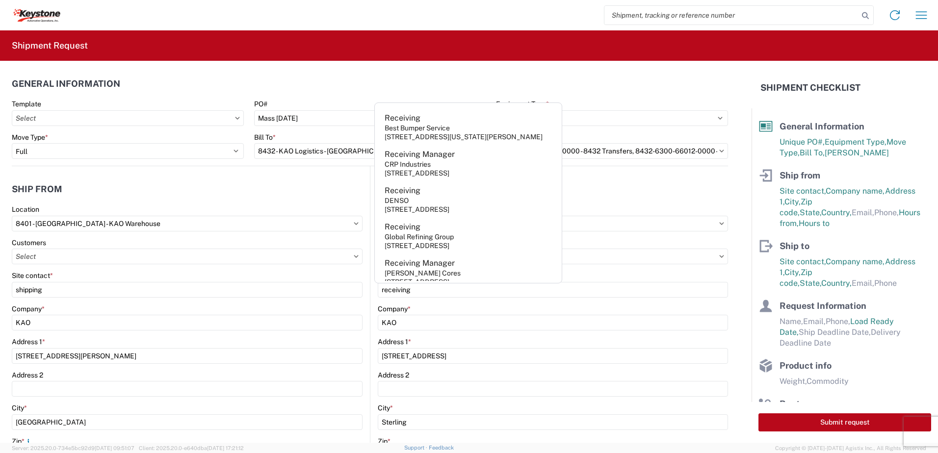
click at [608, 197] on header "Ship to" at bounding box center [549, 189] width 358 height 22
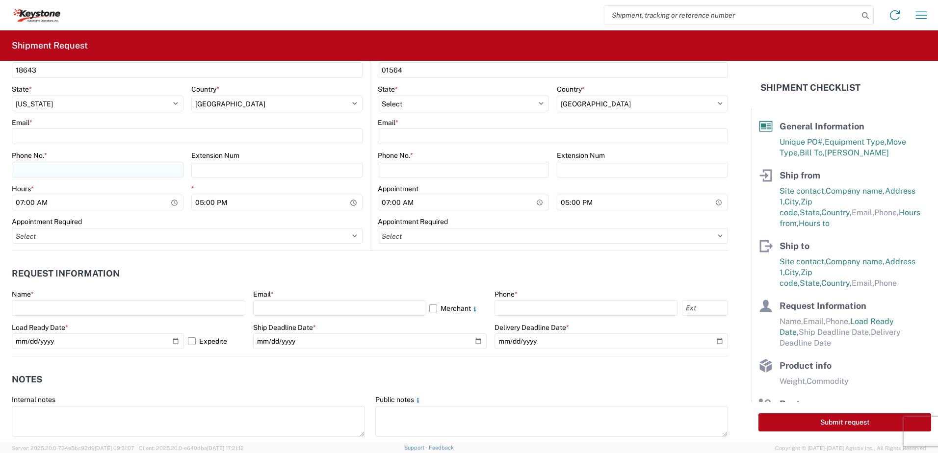
scroll to position [393, 0]
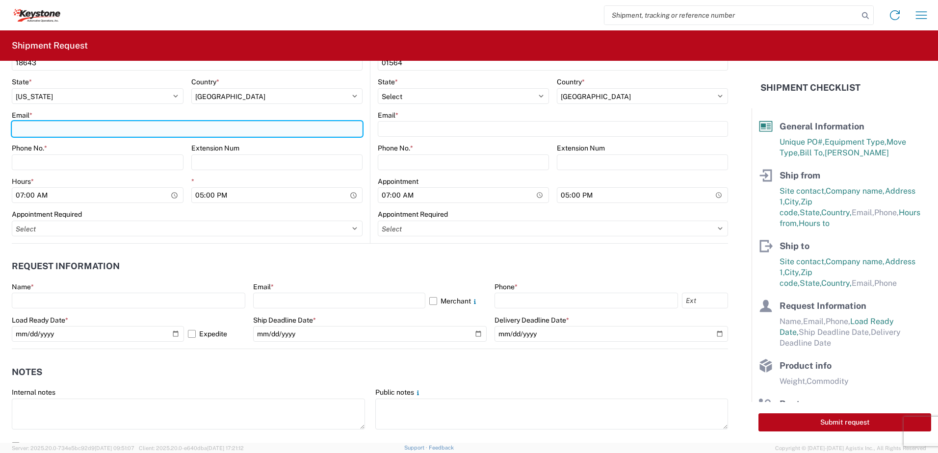
click at [27, 136] on input "Email *" at bounding box center [187, 129] width 351 height 16
type input "ptsweder@lkqcorp.com"
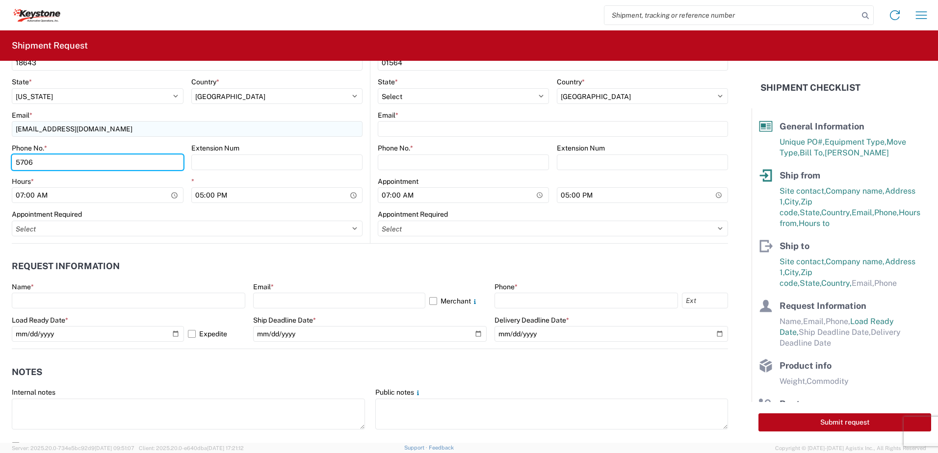
type input "5706554514"
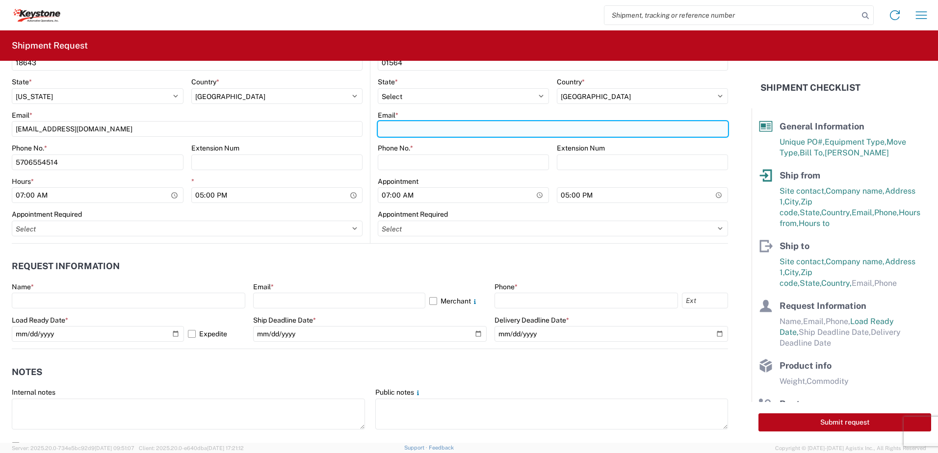
drag, startPoint x: 398, startPoint y: 125, endPoint x: 392, endPoint y: 128, distance: 6.6
click at [398, 125] on input "Email *" at bounding box center [553, 129] width 350 height 16
type input "ptsweder@lkqcorp.com"
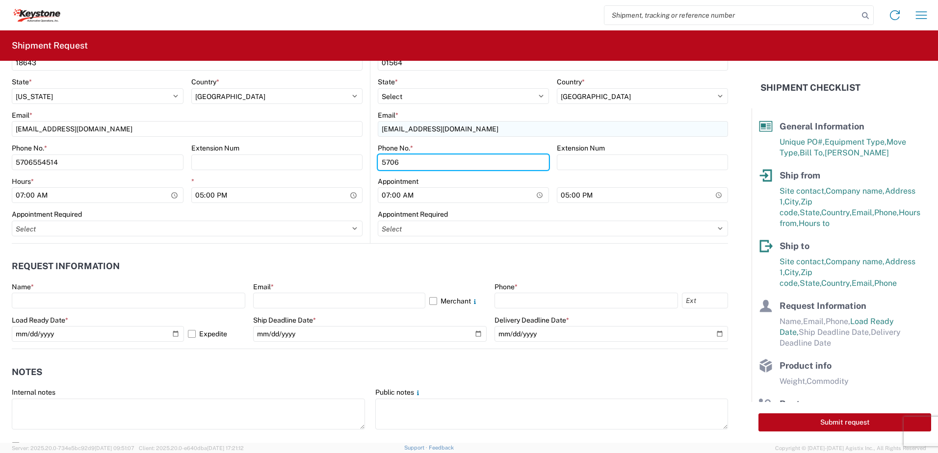
type input "5706554514"
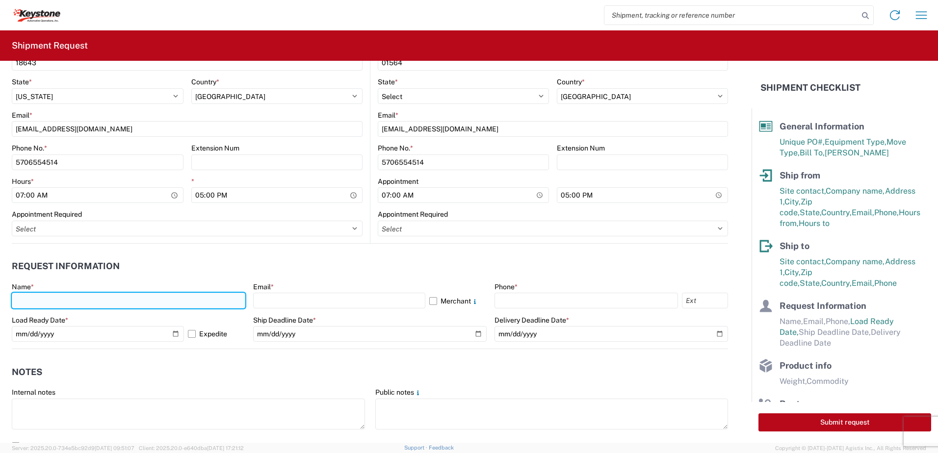
click at [30, 305] on input "text" at bounding box center [129, 301] width 234 height 16
type input "o"
type input "Paul Sweder"
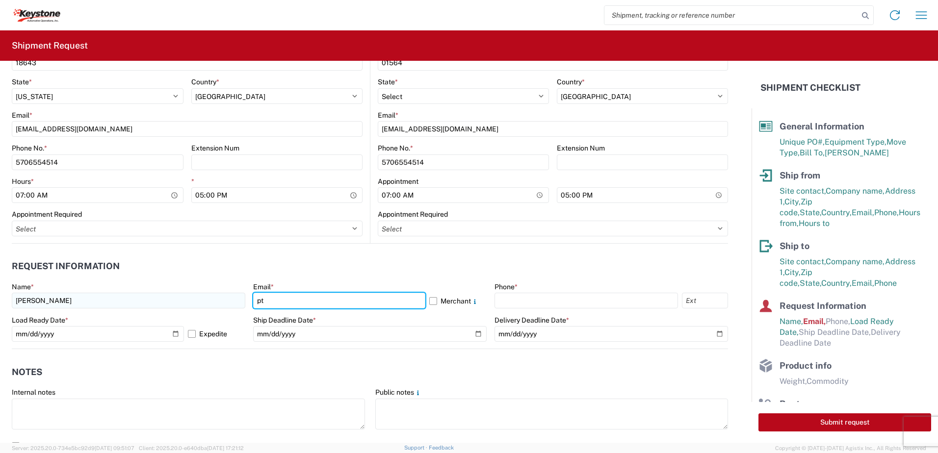
type input "ptsweder@lkqcorp.com"
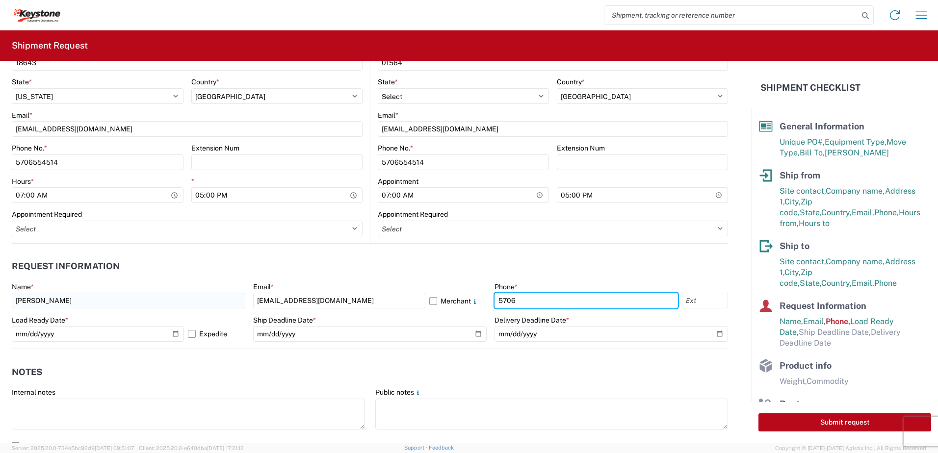
type input "5706554514"
click at [188, 334] on label "Expedite" at bounding box center [216, 334] width 57 height 16
click at [0, 0] on input "Expedite" at bounding box center [0, 0] width 0 height 0
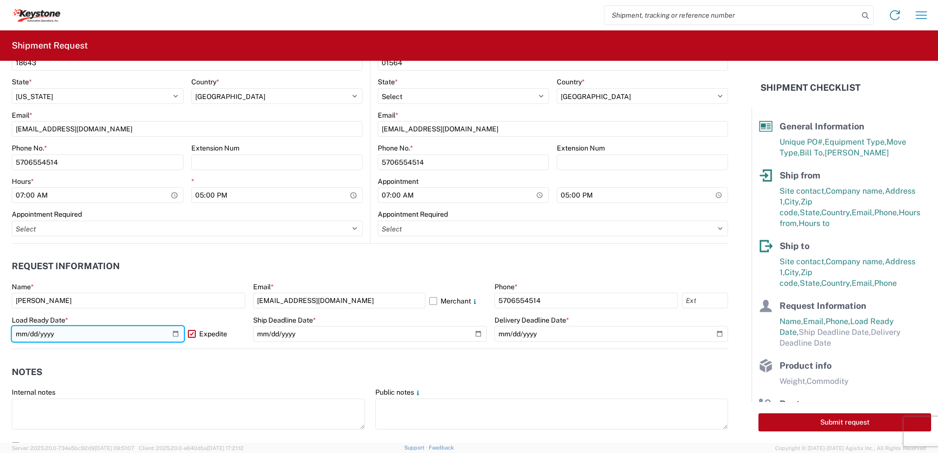
click at [176, 334] on input "2025-10-13" at bounding box center [98, 334] width 172 height 16
type input "2025-10-10"
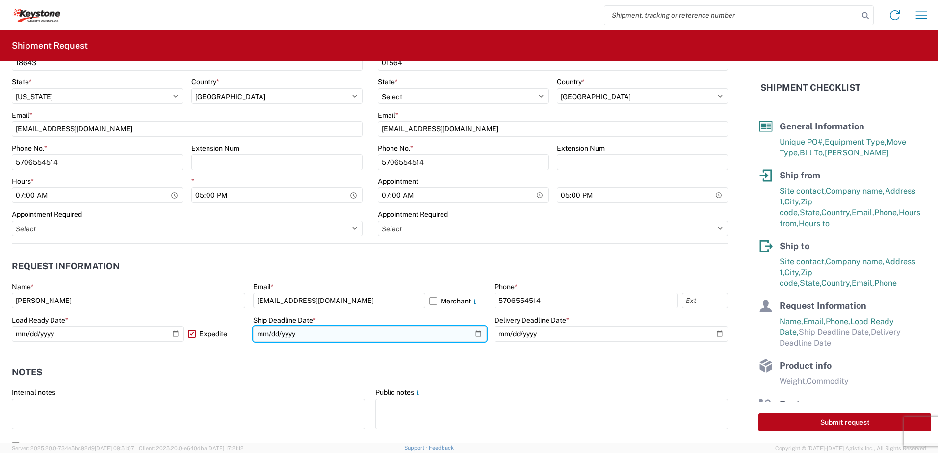
click at [473, 333] on input "date" at bounding box center [370, 334] width 234 height 16
type input "2025-10-10"
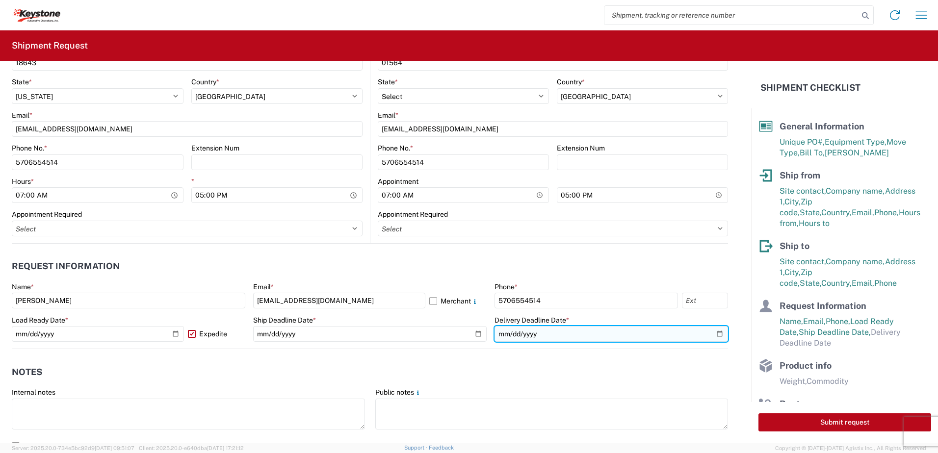
click at [712, 332] on input "date" at bounding box center [612, 334] width 234 height 16
type input "2025-10-10"
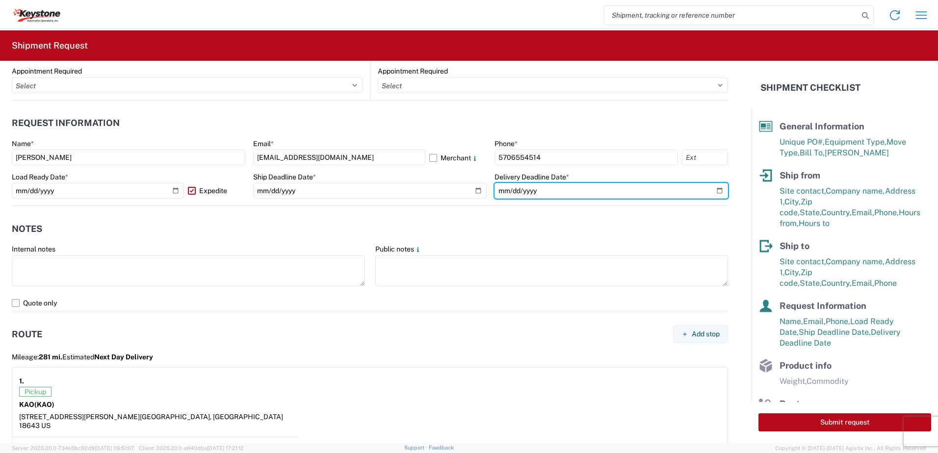
scroll to position [540, 0]
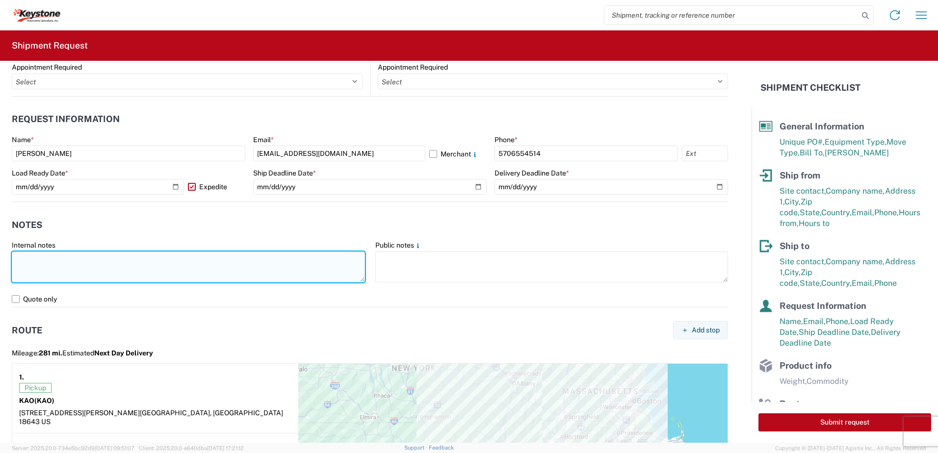
click at [58, 260] on textarea at bounding box center [188, 267] width 353 height 31
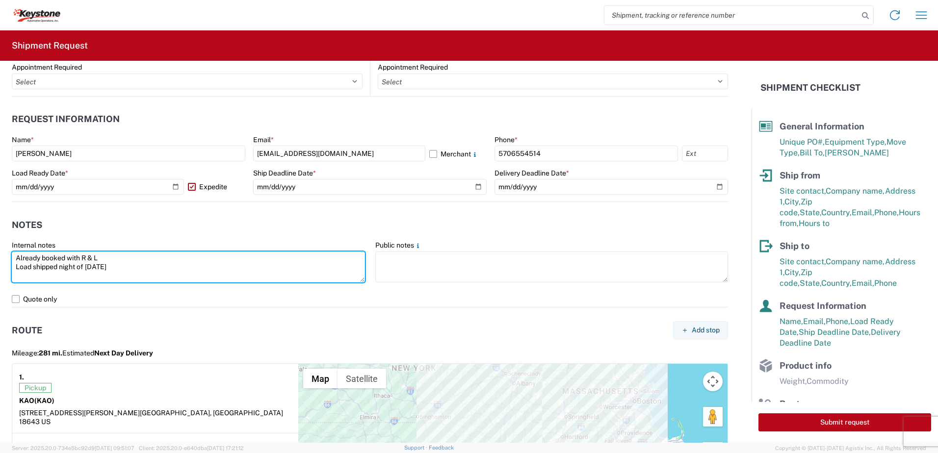
type textarea "Already booked with R & L Load shipped night of 10-9-25"
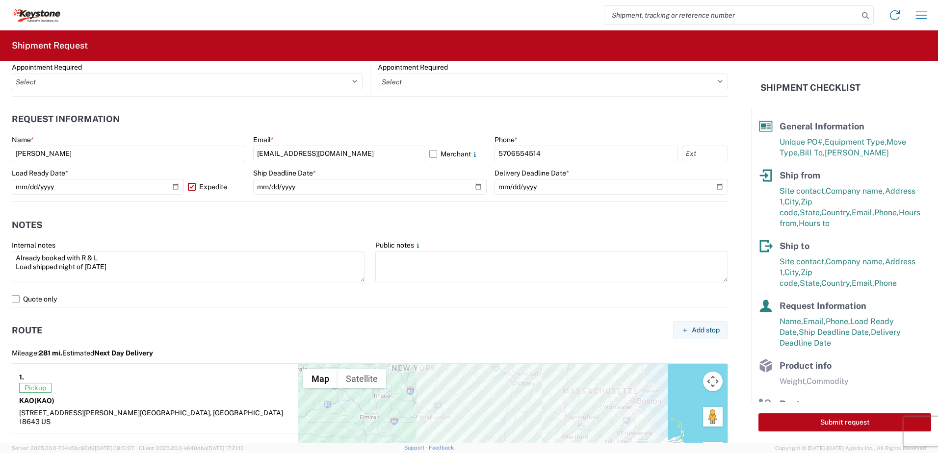
click at [151, 393] on div "Pickup" at bounding box center [155, 388] width 272 height 10
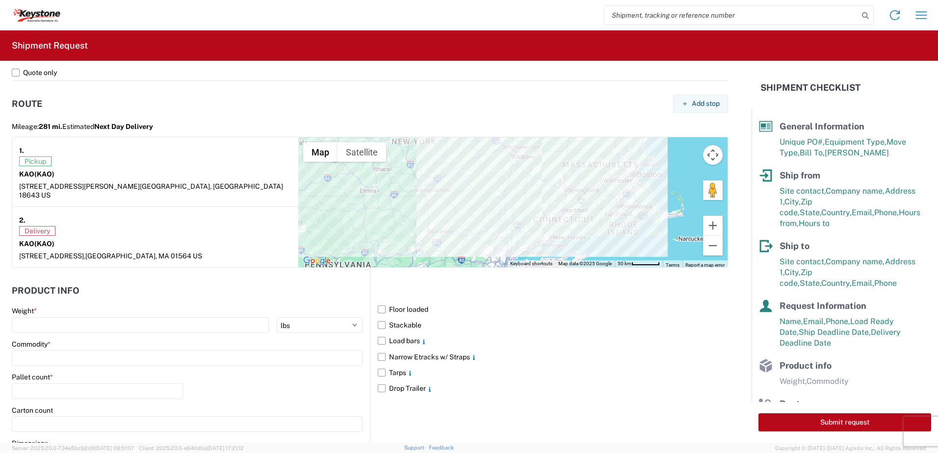
scroll to position [853, 0]
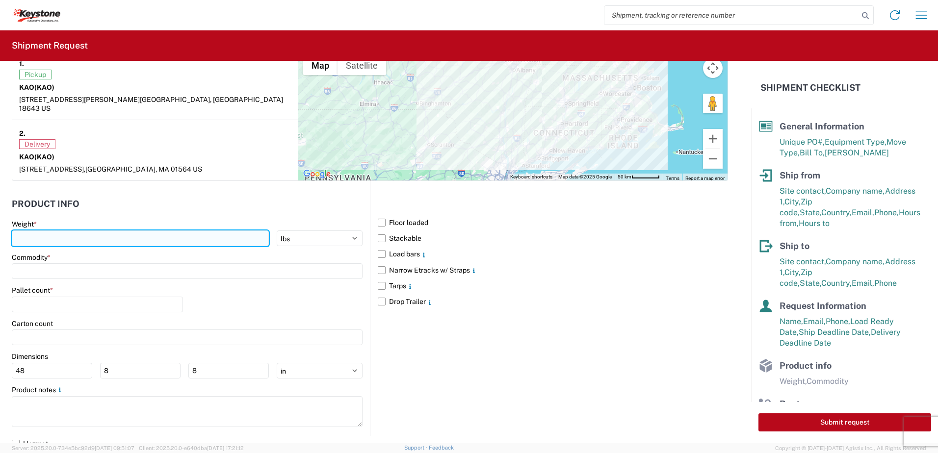
click at [80, 231] on input "number" at bounding box center [140, 239] width 257 height 16
type input "28000"
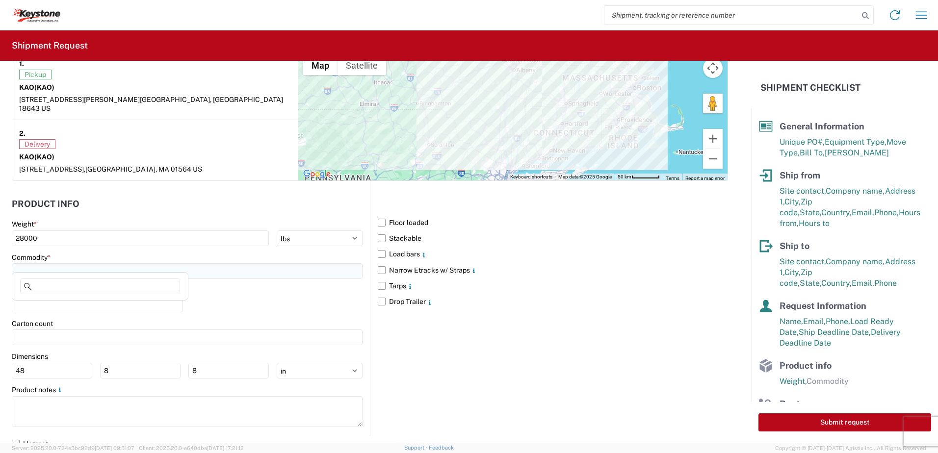
click at [65, 269] on input at bounding box center [187, 271] width 351 height 16
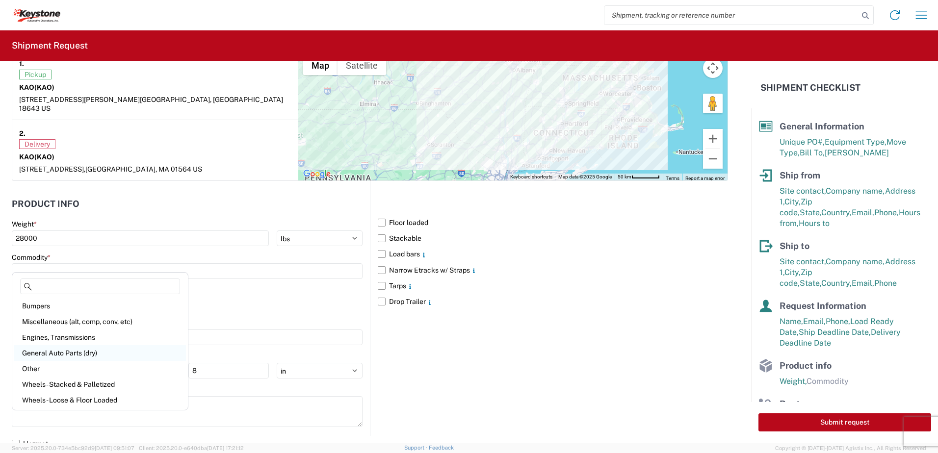
click at [64, 346] on div "General Auto Parts (dry)" at bounding box center [100, 353] width 172 height 16
type input "General Auto Parts (dry)"
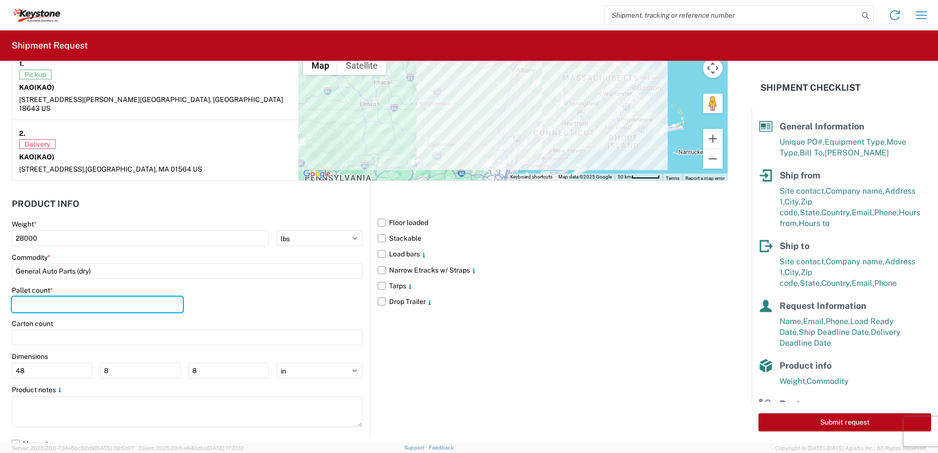
click at [76, 298] on input "number" at bounding box center [97, 305] width 171 height 16
type input "22"
click at [226, 297] on div "Pallet count * 22" at bounding box center [187, 302] width 351 height 33
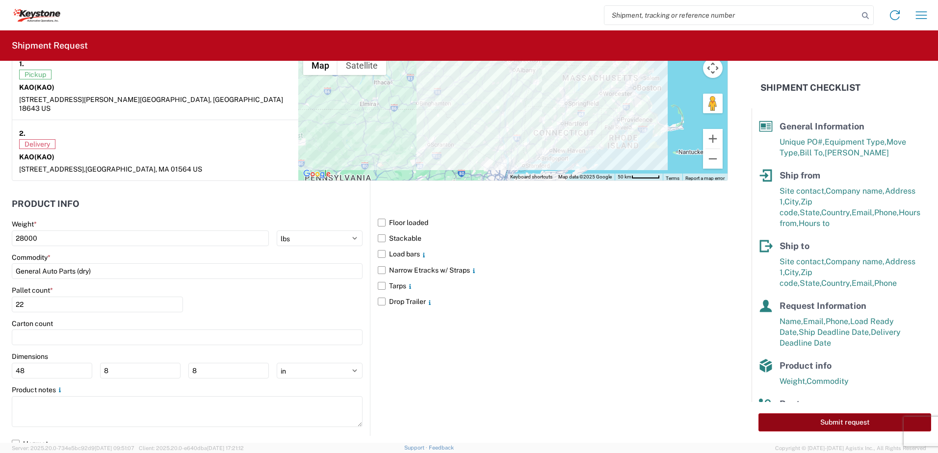
click at [837, 424] on button "Submit request" at bounding box center [845, 423] width 173 height 18
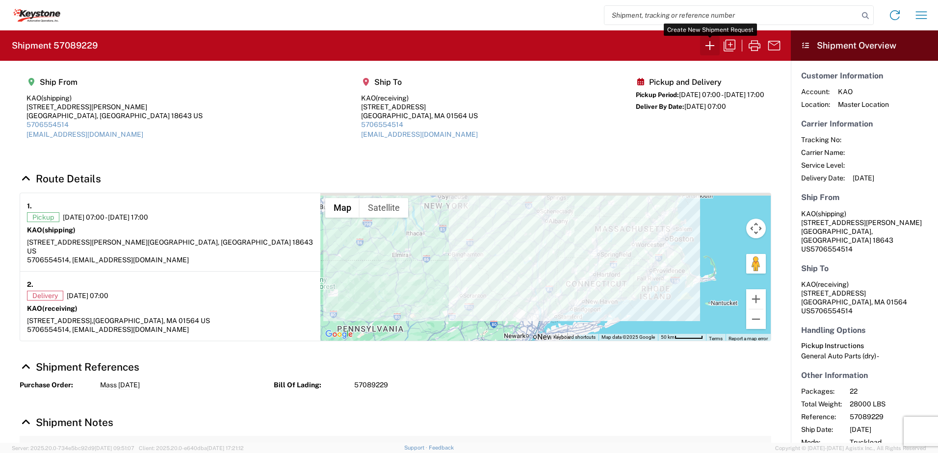
click at [710, 50] on icon "button" at bounding box center [710, 45] width 9 height 9
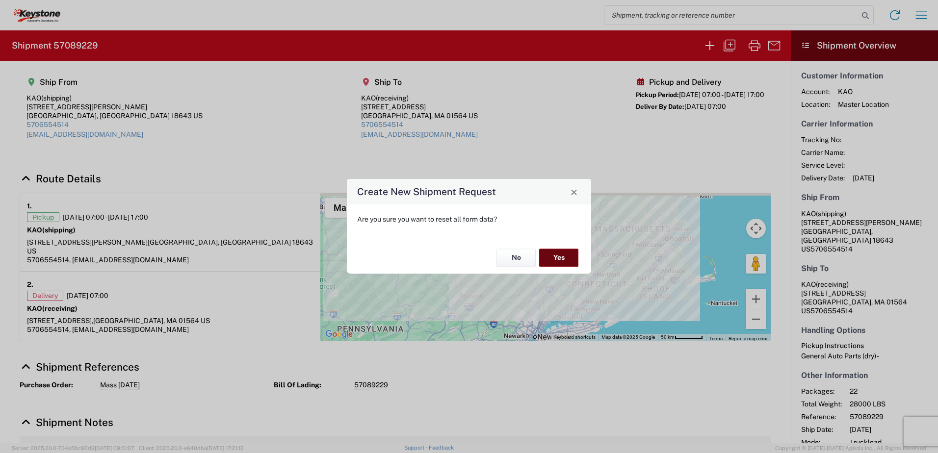
click at [563, 259] on button "Yes" at bounding box center [558, 258] width 39 height 18
select select "FULL"
select select "US"
select select "LBS"
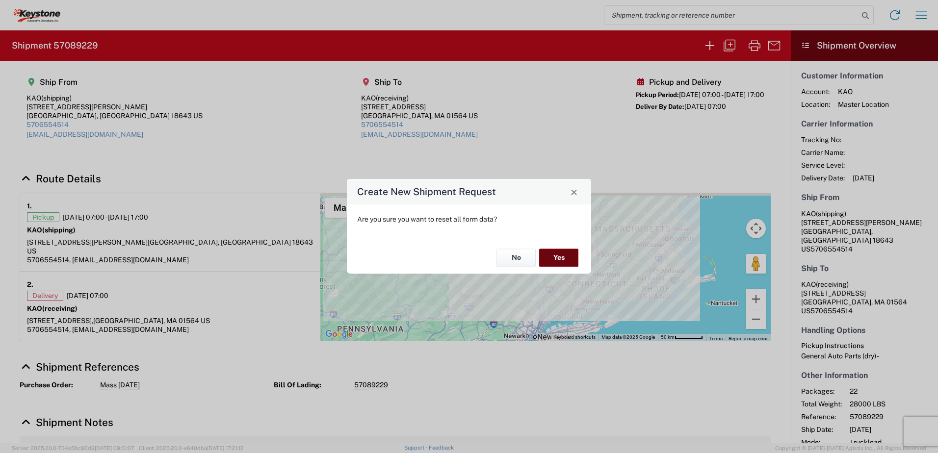
select select "IN"
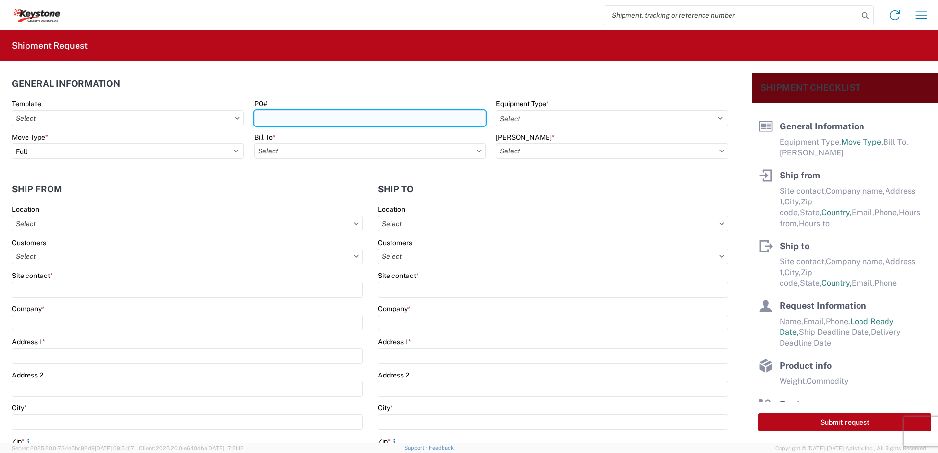
click at [275, 123] on input "PO#" at bounding box center [370, 118] width 232 height 16
type input "Cornwall 10-9-25"
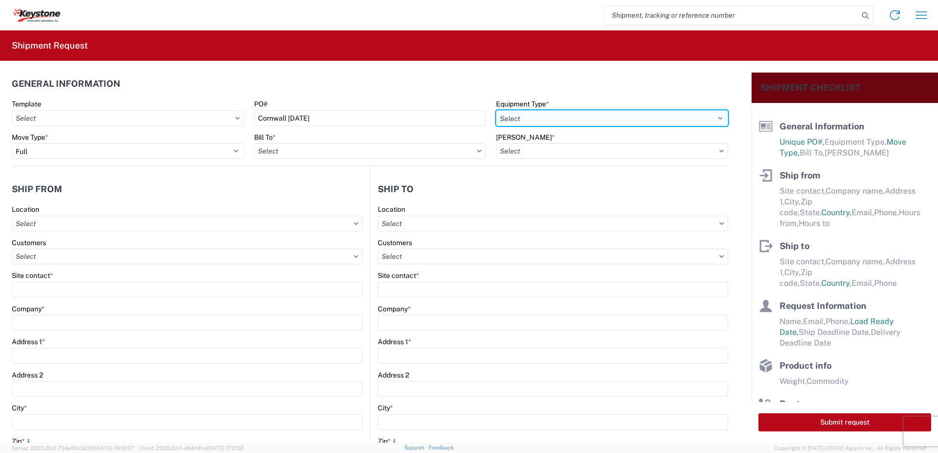
click at [521, 114] on select "Select 53’ Dry Van Flatbed Dropdeck (van) Lowboy (flatbed) Rail" at bounding box center [612, 118] width 232 height 16
select select "STDV"
click at [496, 110] on select "Select 53’ Dry Van Flatbed Dropdeck (van) Lowboy (flatbed) Rail" at bounding box center [612, 118] width 232 height 16
click at [389, 156] on input "text" at bounding box center [370, 151] width 232 height 16
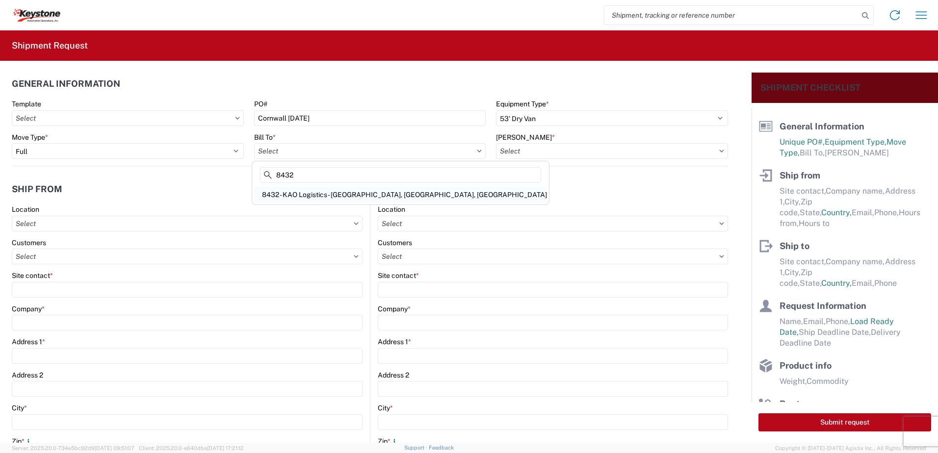
type input "8432"
click at [326, 195] on div "8432 - KAO Logistics - Fleet, Exeter, PA" at bounding box center [400, 195] width 293 height 16
type input "8432 - KAO Logistics - Fleet, Exeter, PA"
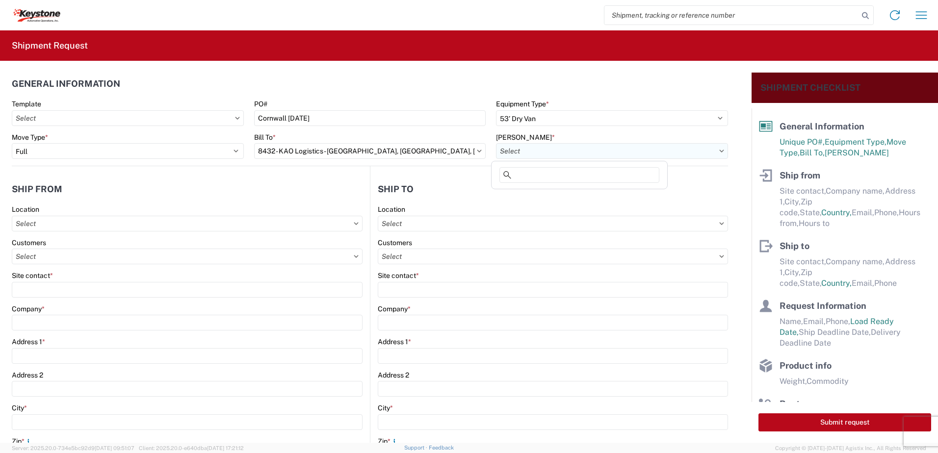
click at [528, 157] on input "text" at bounding box center [612, 151] width 232 height 16
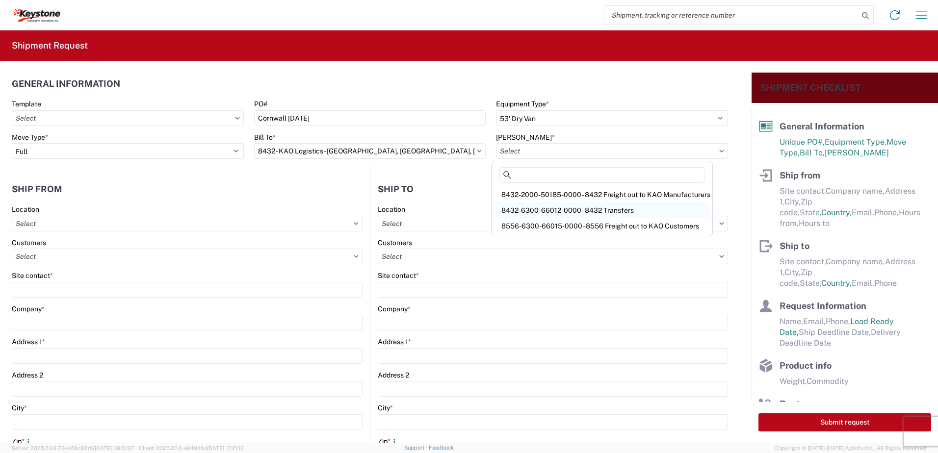
click at [613, 209] on div "8432-6300-66012-0000 - 8432 Transfers" at bounding box center [602, 211] width 217 height 16
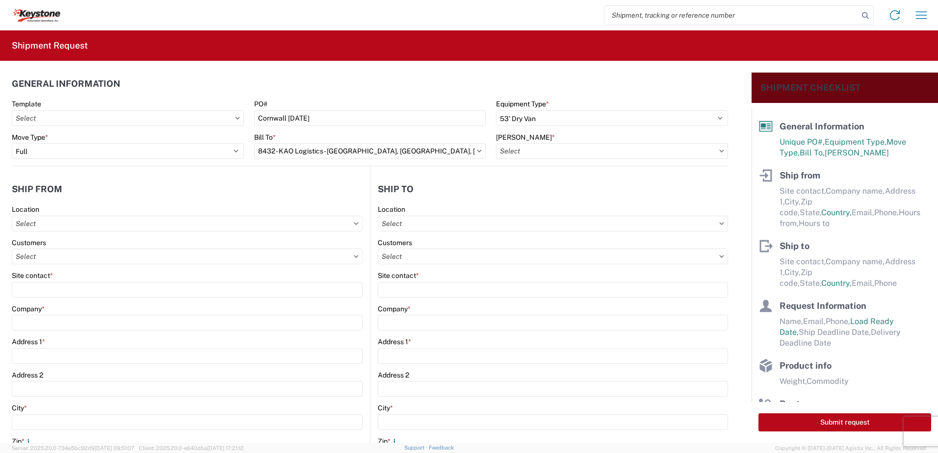
type input "8432-6300-66012-0000 - 8432 Transfers, 8432-6300-66012-0000 - 8432 Transfers"
click at [97, 221] on input "text" at bounding box center [187, 224] width 351 height 16
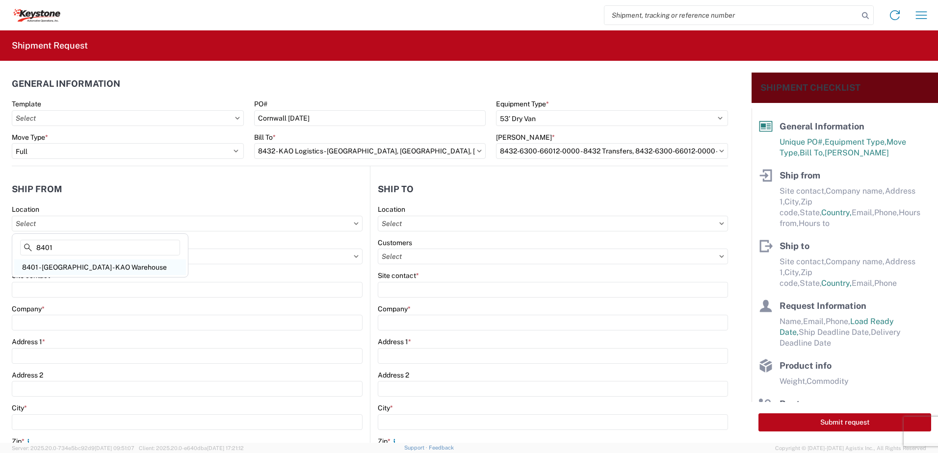
type input "8401"
click at [55, 266] on div "8401 - Exeter - KAO Warehouse" at bounding box center [100, 268] width 172 height 16
type input "8401 - Exeter - KAO Warehouse"
type input "KAO"
type input "68 Slocum Ave"
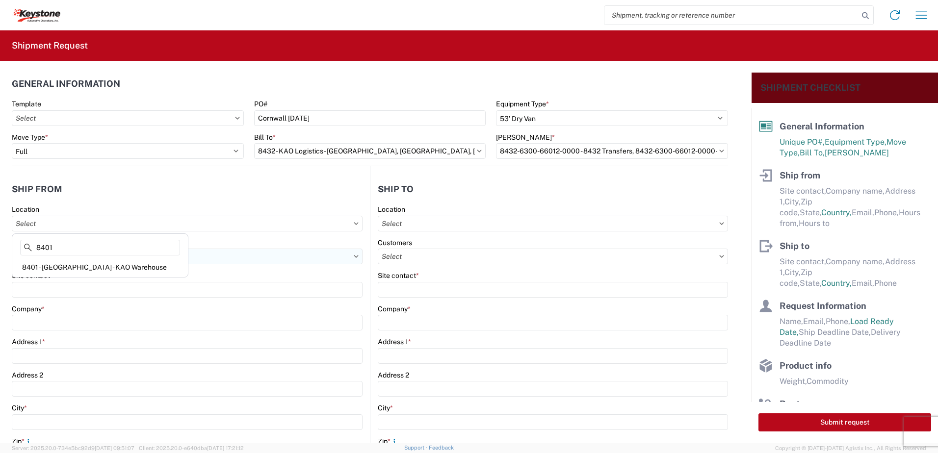
type input "Exeter"
type input "18643"
select select "PA"
type input "07:00"
type input "17:00"
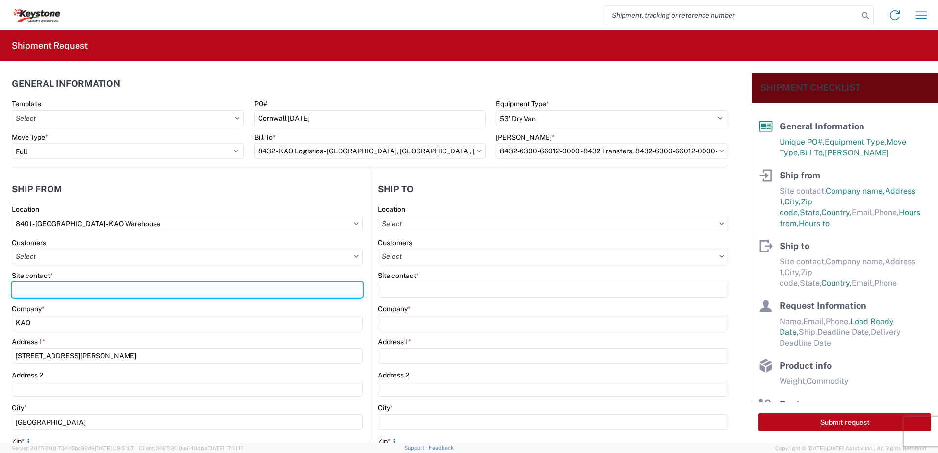
click at [30, 288] on input "Site contact *" at bounding box center [187, 290] width 351 height 16
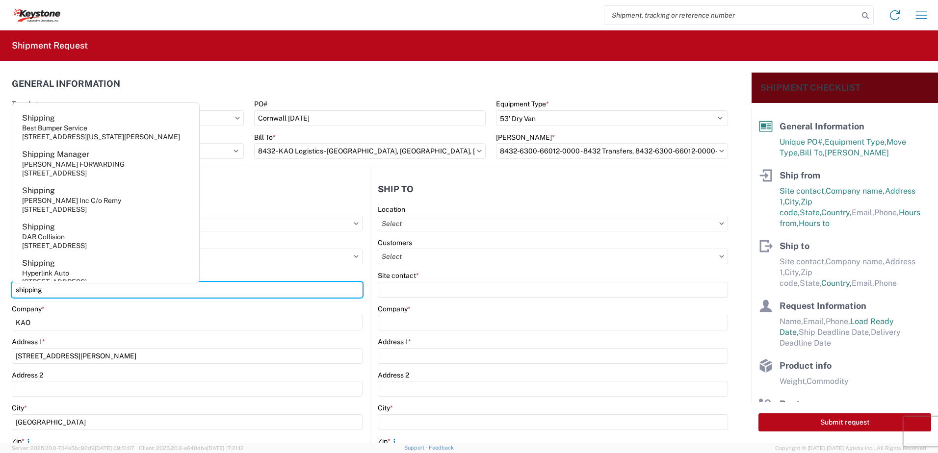
type input "shipping"
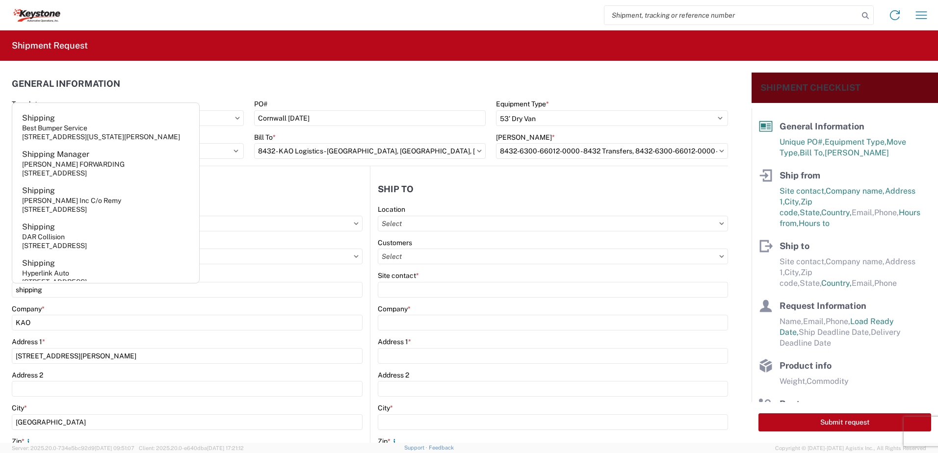
click at [262, 188] on header "Ship from" at bounding box center [191, 189] width 358 height 22
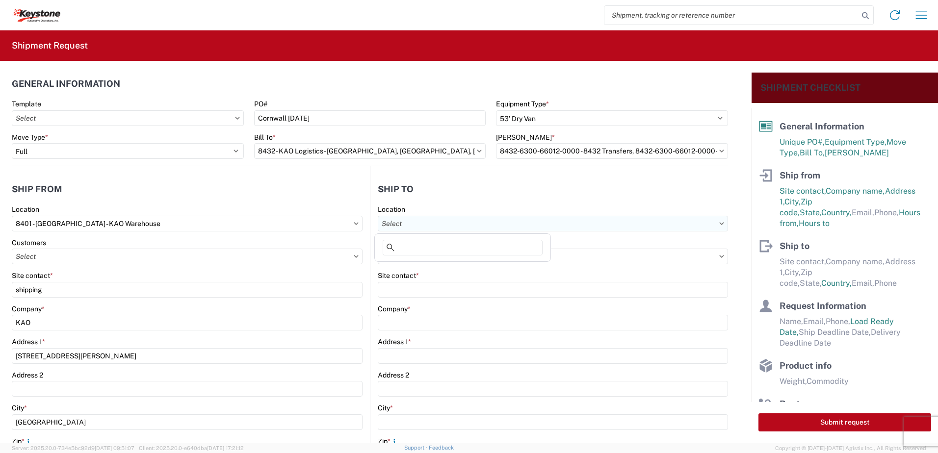
click at [433, 222] on input "text" at bounding box center [553, 224] width 350 height 16
type input "8476"
click at [435, 271] on div "8476 - Cornwall - KAO" at bounding box center [463, 268] width 172 height 16
type input "8476 - Cornwall - KAO"
type input "KAO"
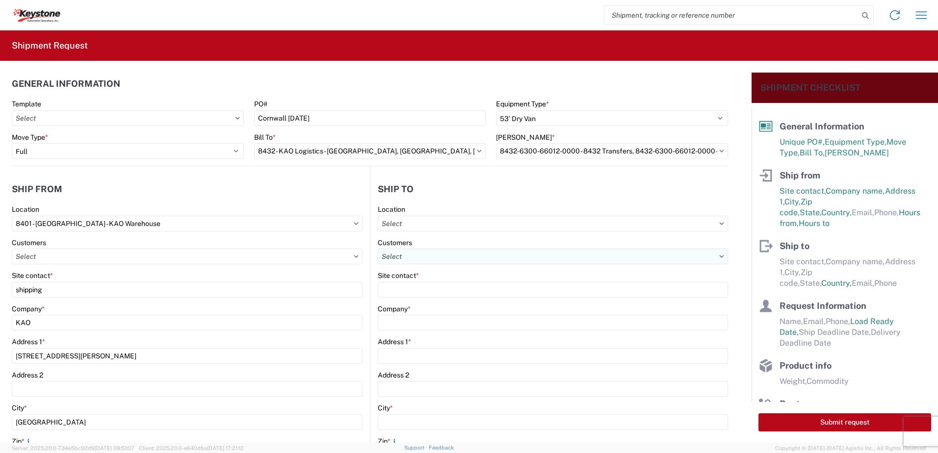
type input "1339 Rosemount Ave."
type input "Cornwall"
type input "KK6J3E5"
select select "CA"
type input "07:00"
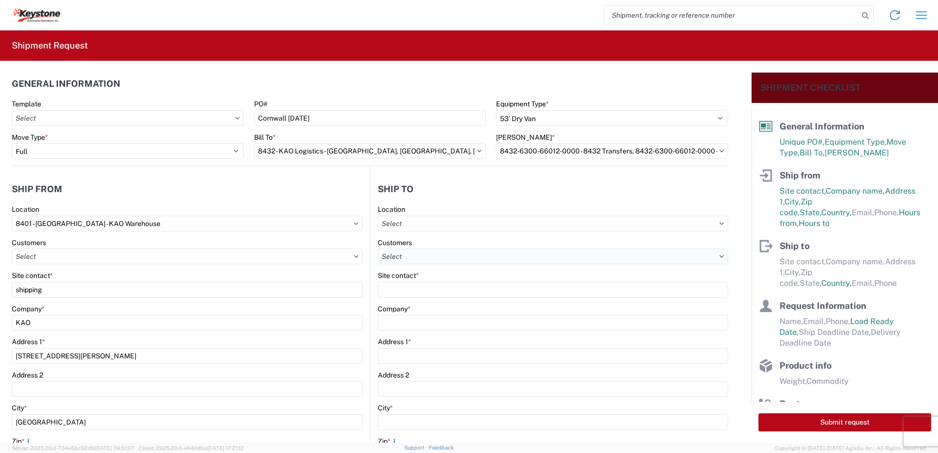
type input "17:00"
select select
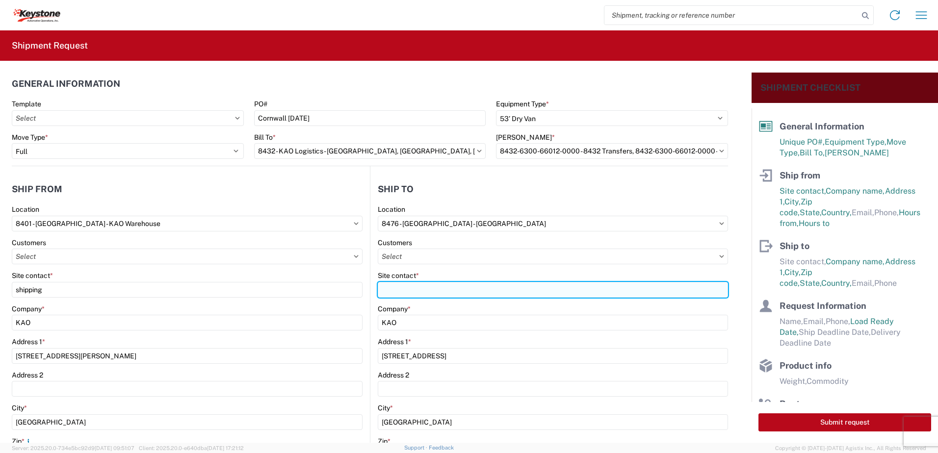
click at [412, 291] on input "Site contact *" at bounding box center [553, 290] width 350 height 16
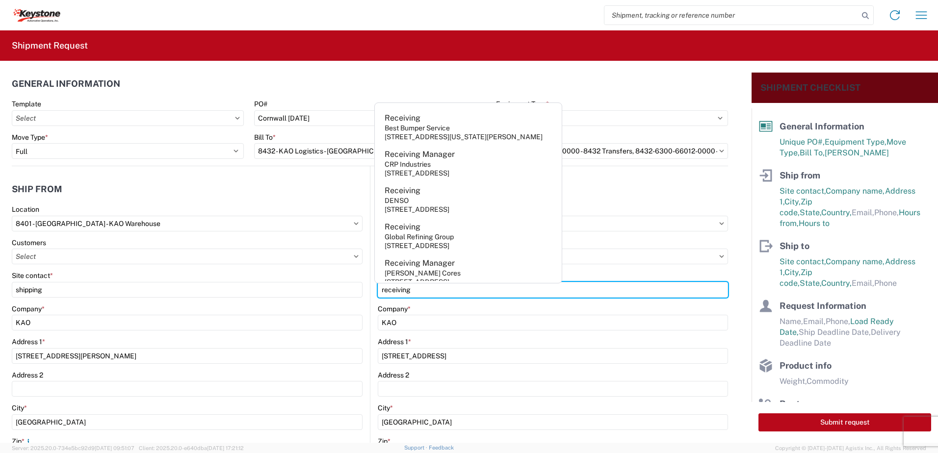
type input "receiving"
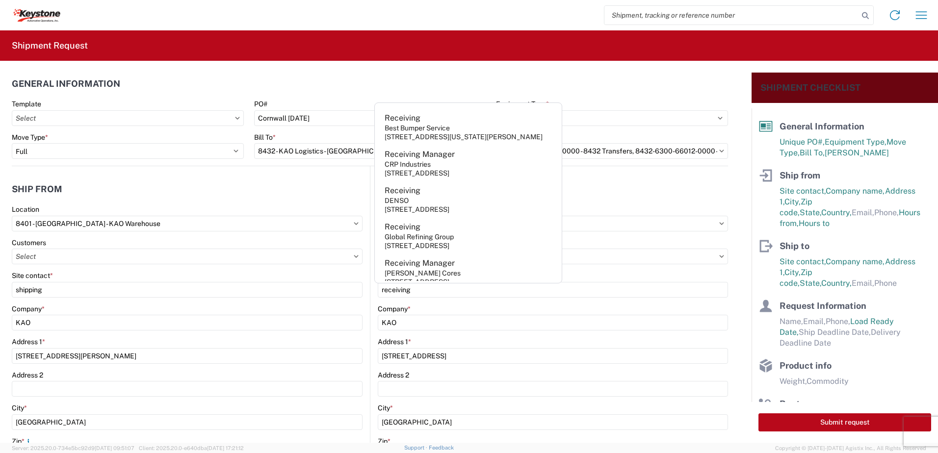
click at [639, 195] on header "Ship to" at bounding box center [549, 189] width 358 height 22
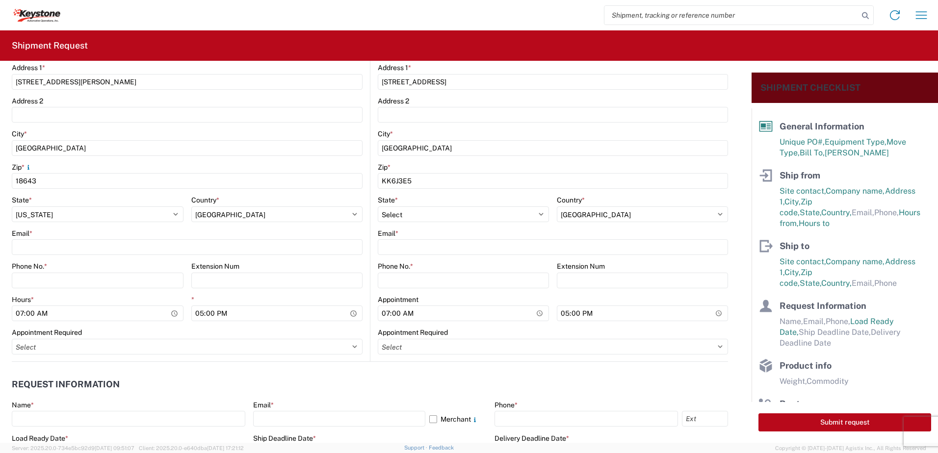
scroll to position [294, 0]
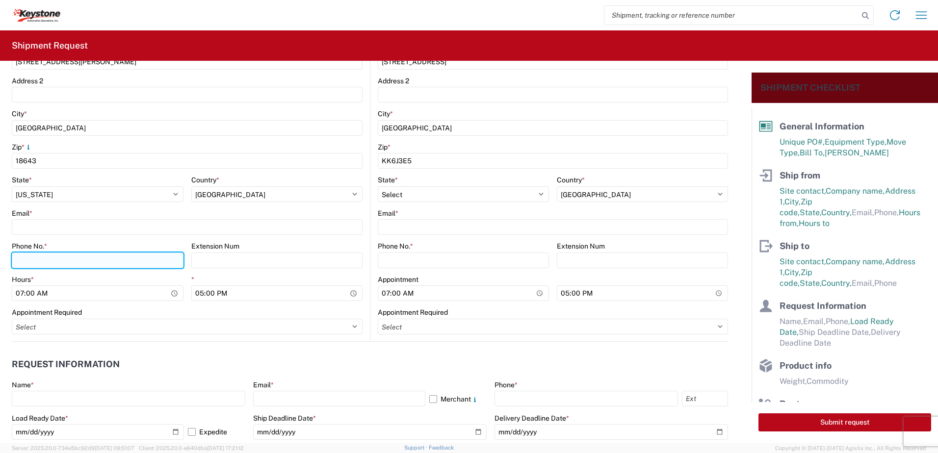
click at [47, 261] on input "Phone No. *" at bounding box center [98, 261] width 172 height 16
type input "5706554514"
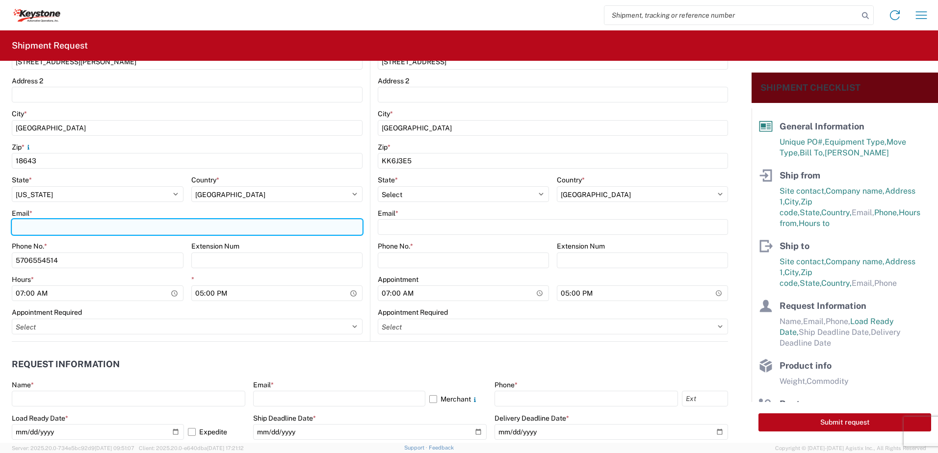
click at [36, 230] on input "Email *" at bounding box center [187, 227] width 351 height 16
type input "ptsweder@lkqcorp.com"
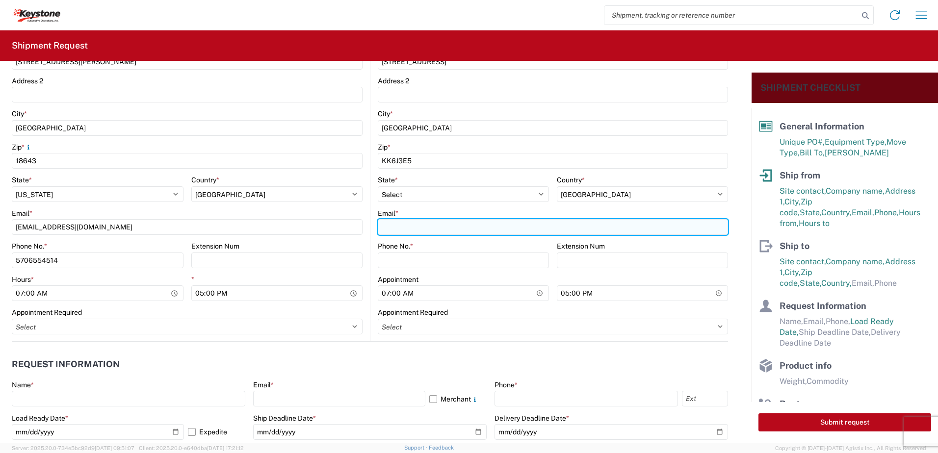
click at [434, 235] on input "Email *" at bounding box center [553, 227] width 350 height 16
type input "ptsweder@lkqcorp.com"
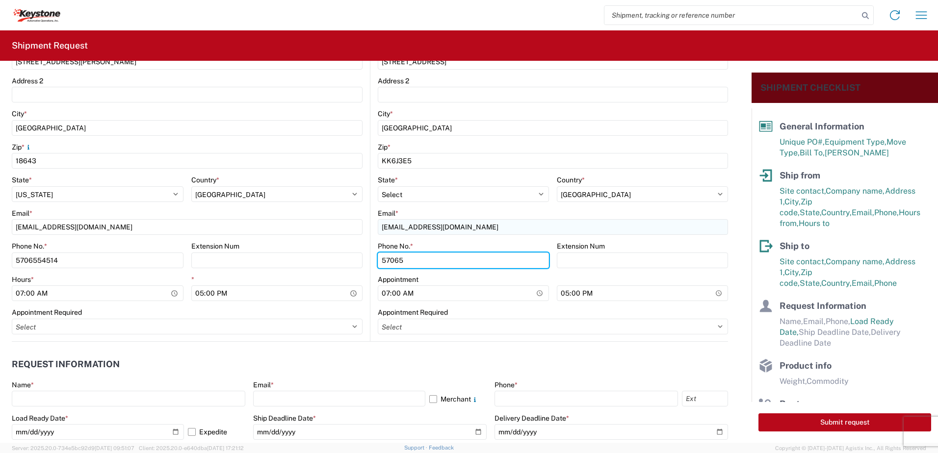
type input "5706554514"
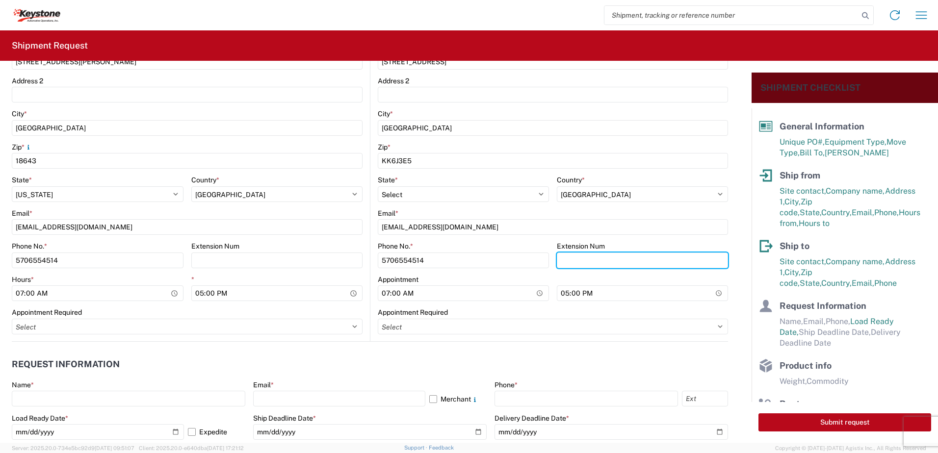
scroll to position [442, 0]
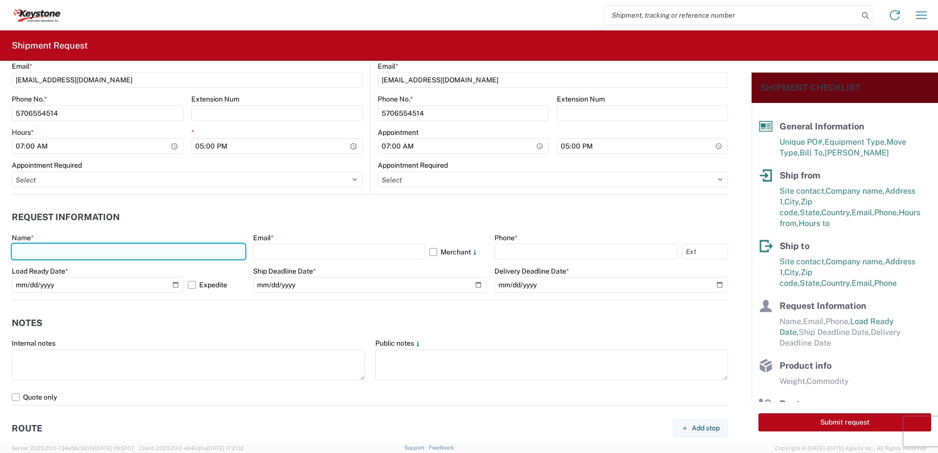
click at [37, 248] on input "text" at bounding box center [129, 252] width 234 height 16
type input "Paul Sweder"
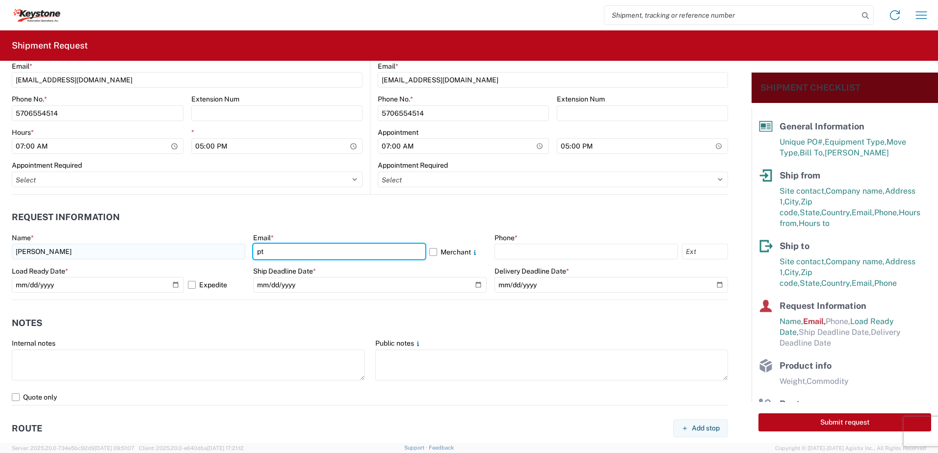
type input "ptsweder@lkqcorp.com"
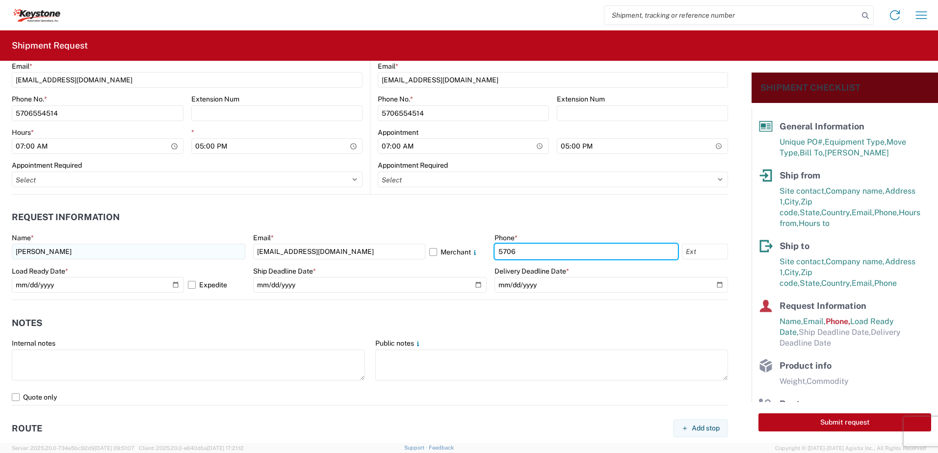
type input "5706554514"
click at [193, 285] on label "Expedite" at bounding box center [216, 285] width 57 height 16
click at [0, 0] on input "Expedite" at bounding box center [0, 0] width 0 height 0
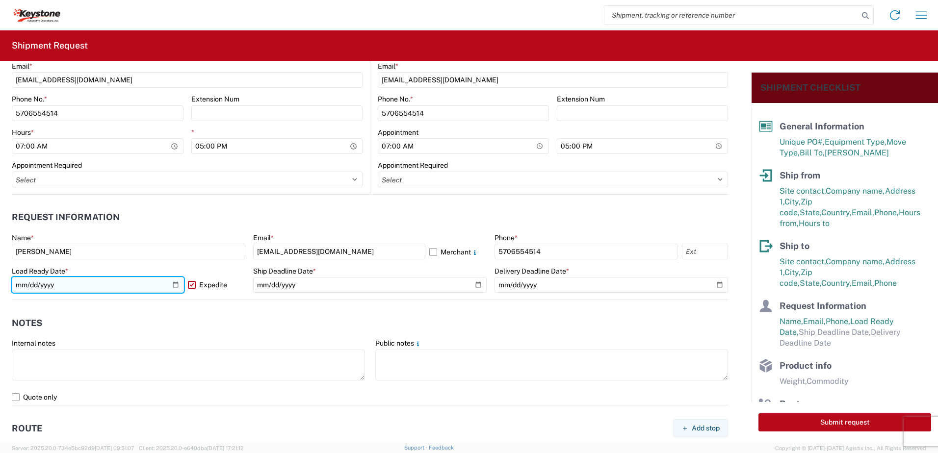
click at [176, 286] on input "2025-10-13" at bounding box center [98, 285] width 172 height 16
type input "2025-10-10"
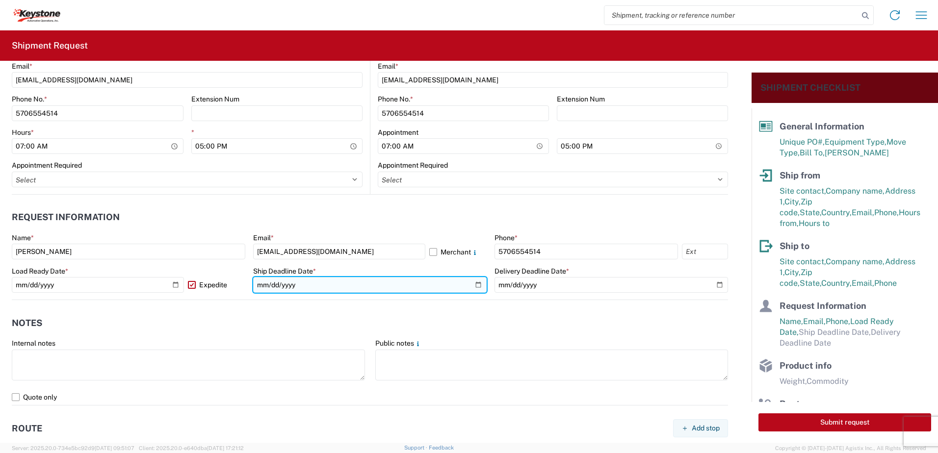
click at [473, 284] on input "date" at bounding box center [370, 285] width 234 height 16
type input "2025-10-10"
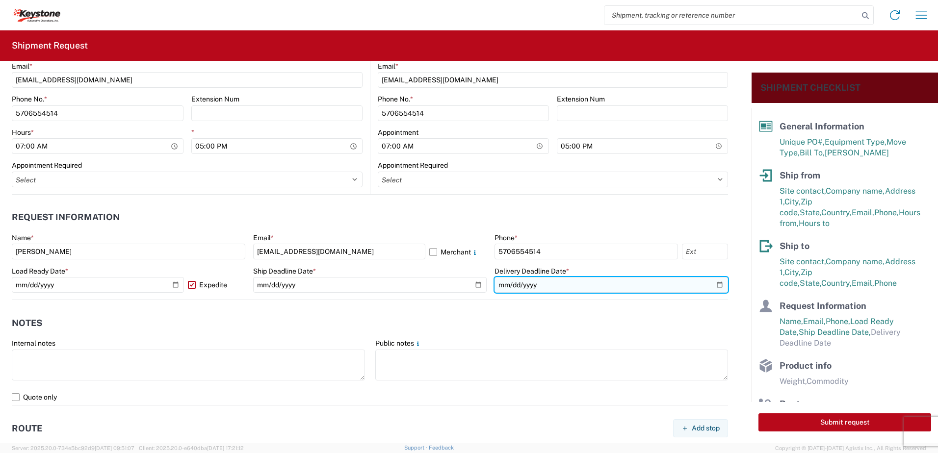
click at [714, 287] on input "date" at bounding box center [612, 285] width 234 height 16
type input "2025-10-10"
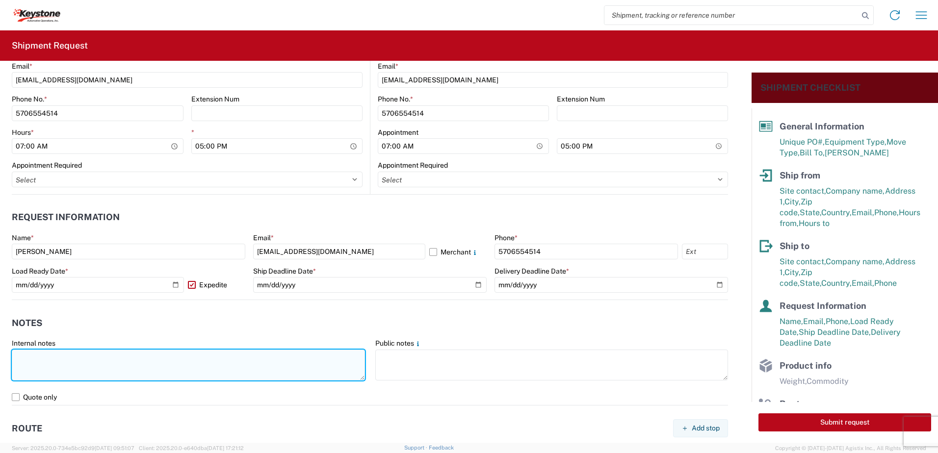
click at [107, 361] on textarea at bounding box center [188, 365] width 353 height 31
type textarea "a"
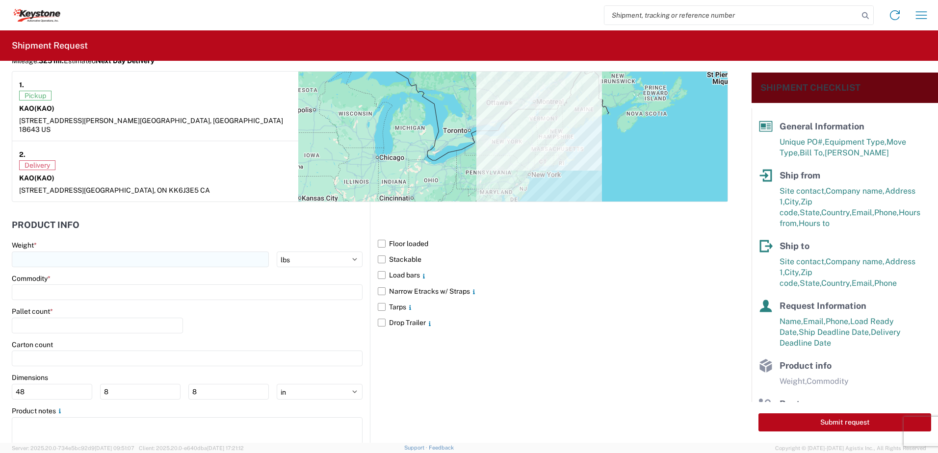
scroll to position [834, 0]
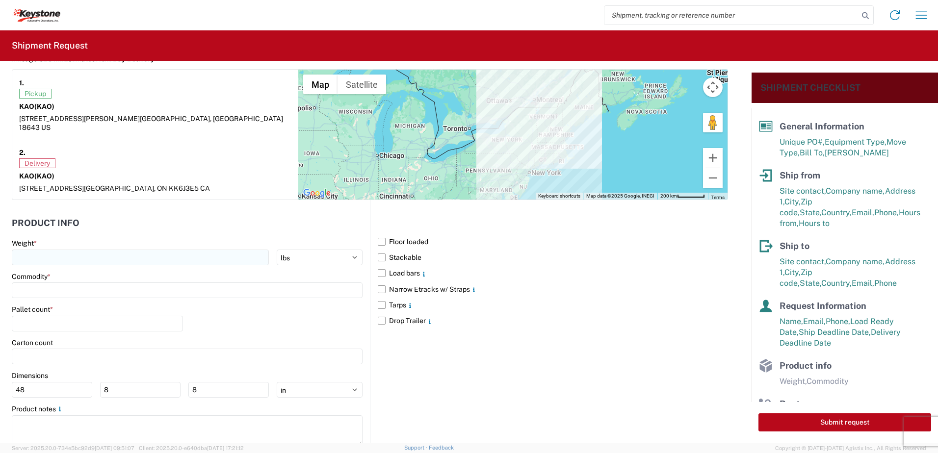
type textarea "Already booked with R & L Load shipped night of 10-9-25"
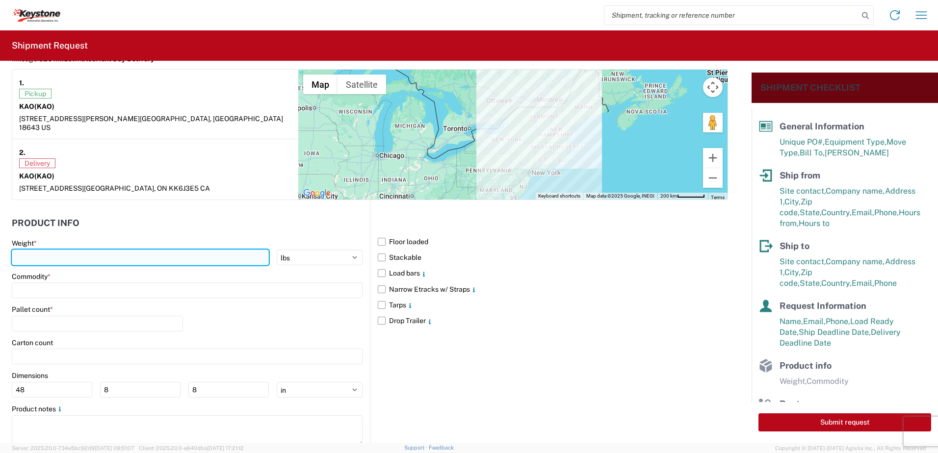
click at [41, 250] on input "number" at bounding box center [140, 258] width 257 height 16
type input "28000"
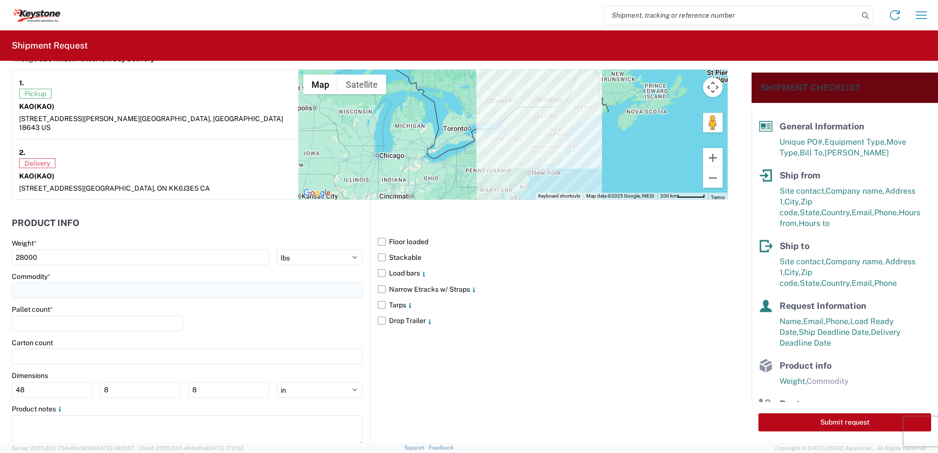
click at [74, 283] on input at bounding box center [187, 291] width 351 height 16
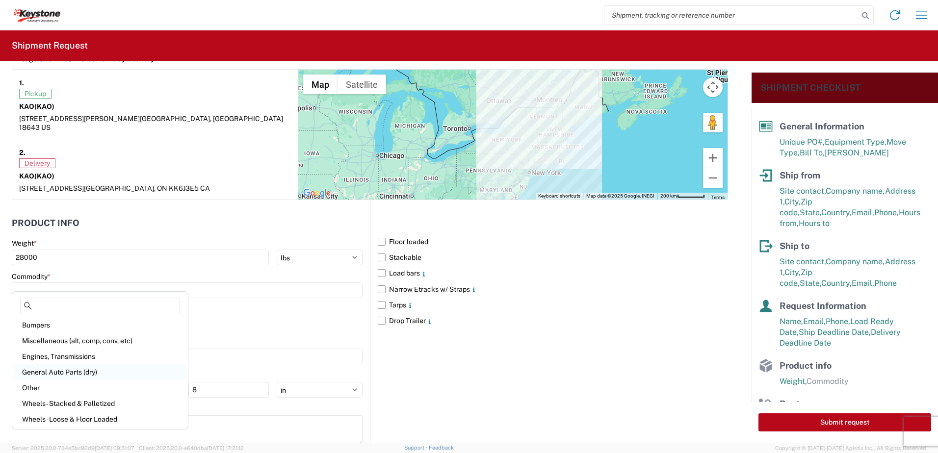
click at [63, 370] on div "General Auto Parts (dry)" at bounding box center [100, 373] width 172 height 16
type input "General Auto Parts (dry)"
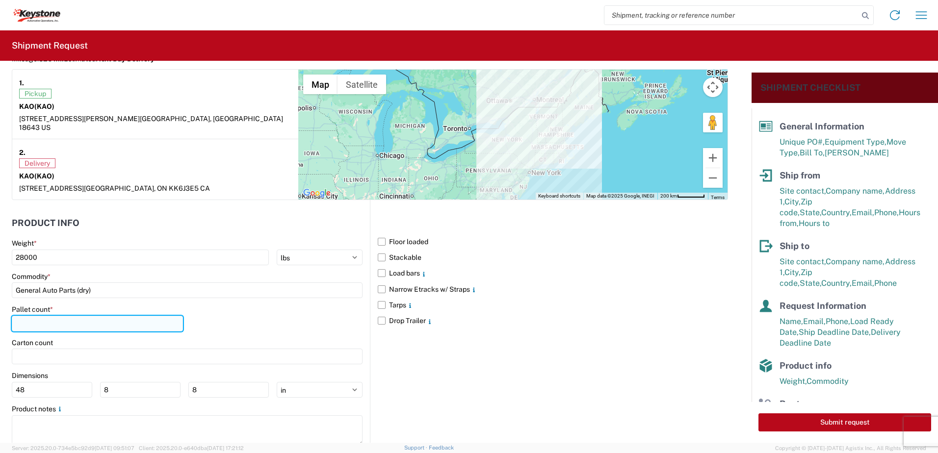
click at [56, 318] on input "number" at bounding box center [97, 324] width 171 height 16
type input "22"
click at [242, 315] on div "Pallet count * 22" at bounding box center [187, 321] width 351 height 33
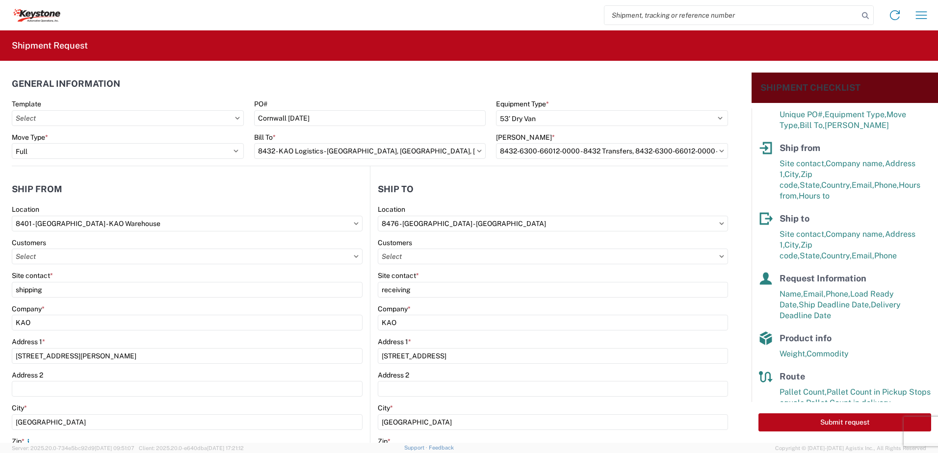
scroll to position [55, 0]
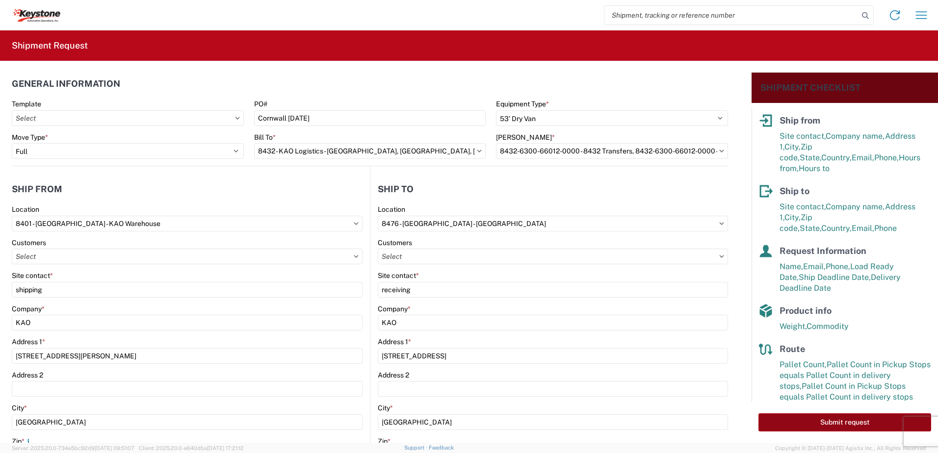
click at [839, 421] on button "Submit request" at bounding box center [845, 423] width 173 height 18
